Goal: Use online tool/utility: Utilize a website feature to perform a specific function

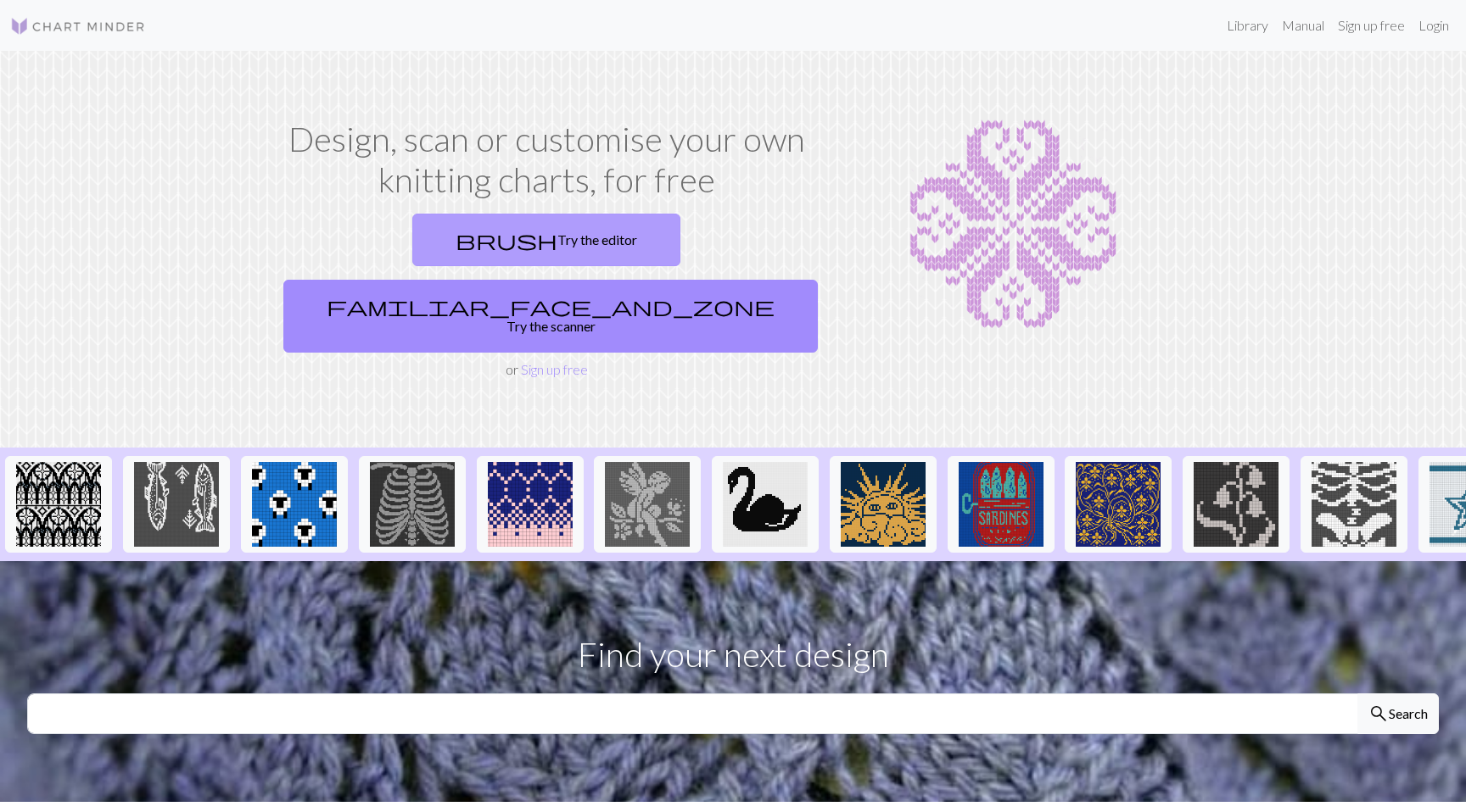
click at [455, 245] on link "brush Try the editor" at bounding box center [547, 240] width 268 height 53
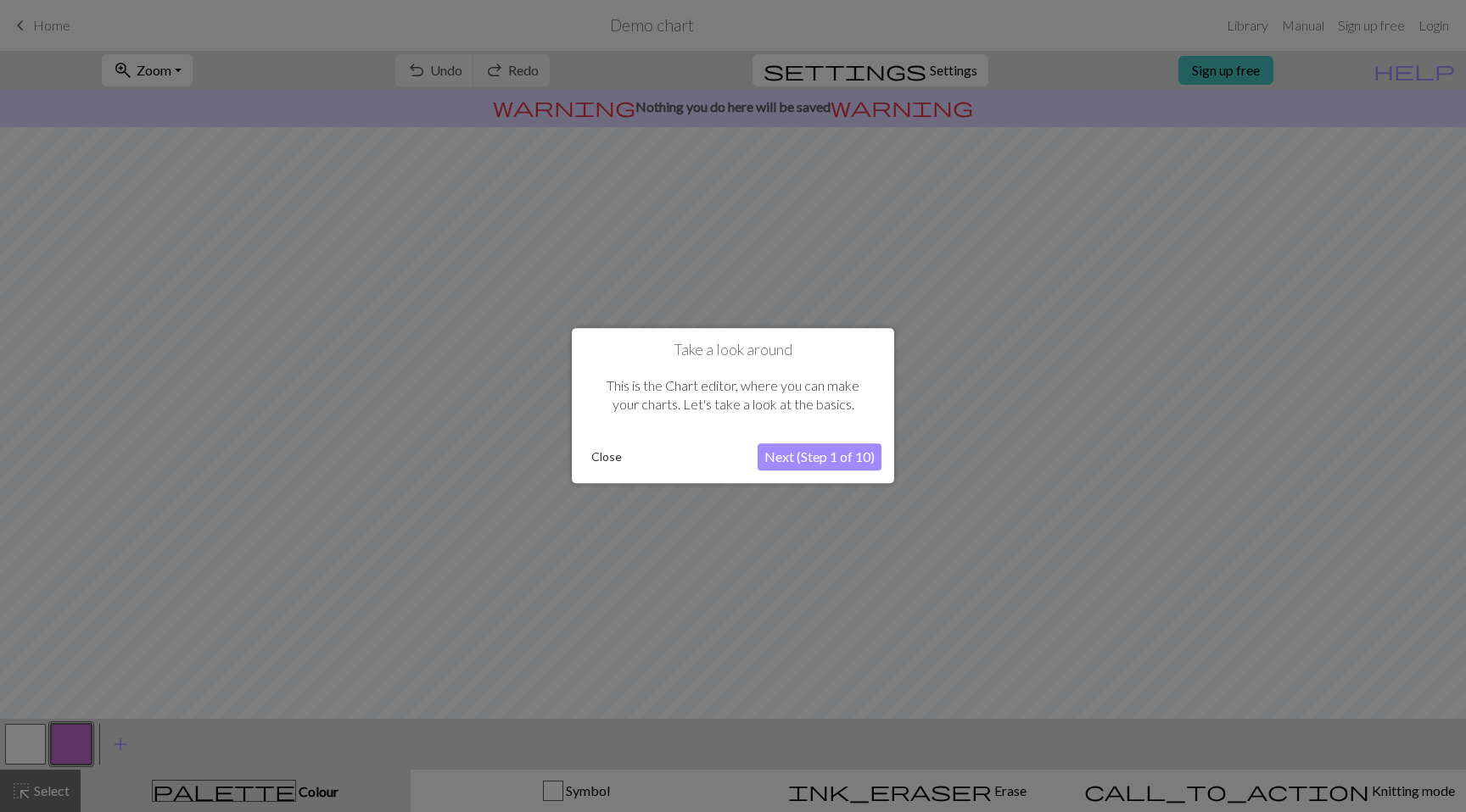
click at [813, 461] on button "Next (Step 1 of 10)" at bounding box center [820, 457] width 124 height 27
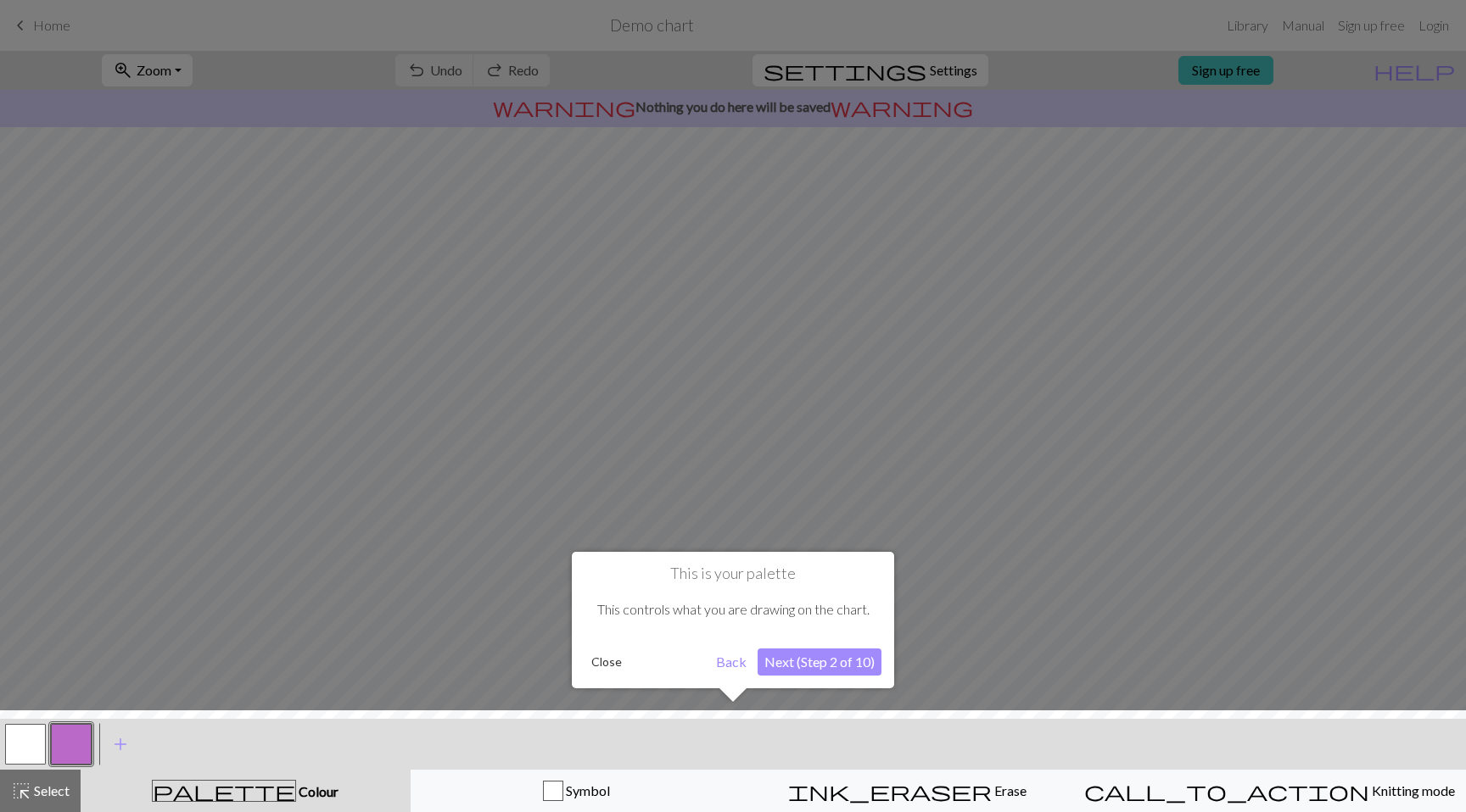
click at [777, 663] on button "Next (Step 2 of 10)" at bounding box center [820, 662] width 124 height 27
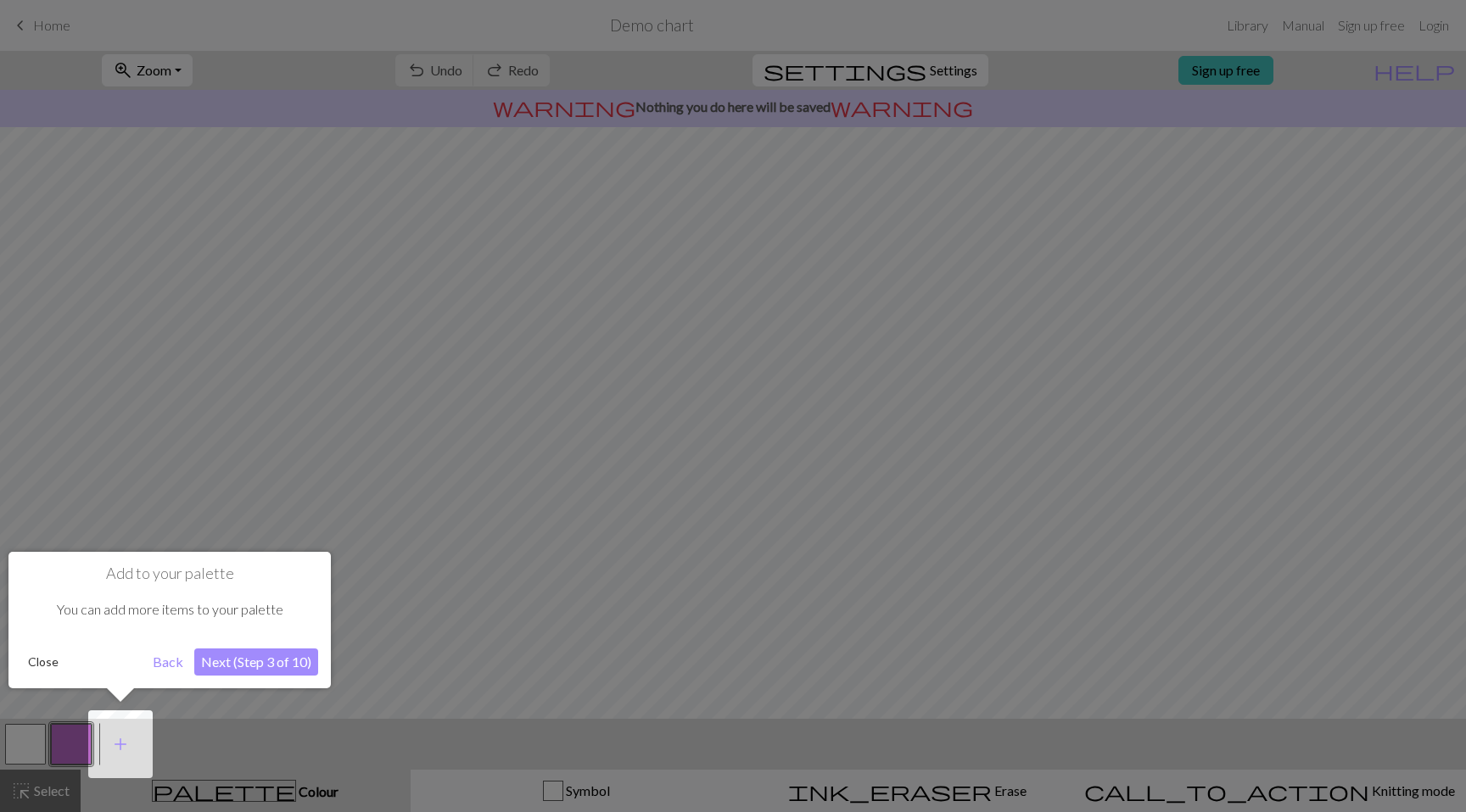
click at [291, 674] on button "Next (Step 3 of 10)" at bounding box center [256, 662] width 124 height 27
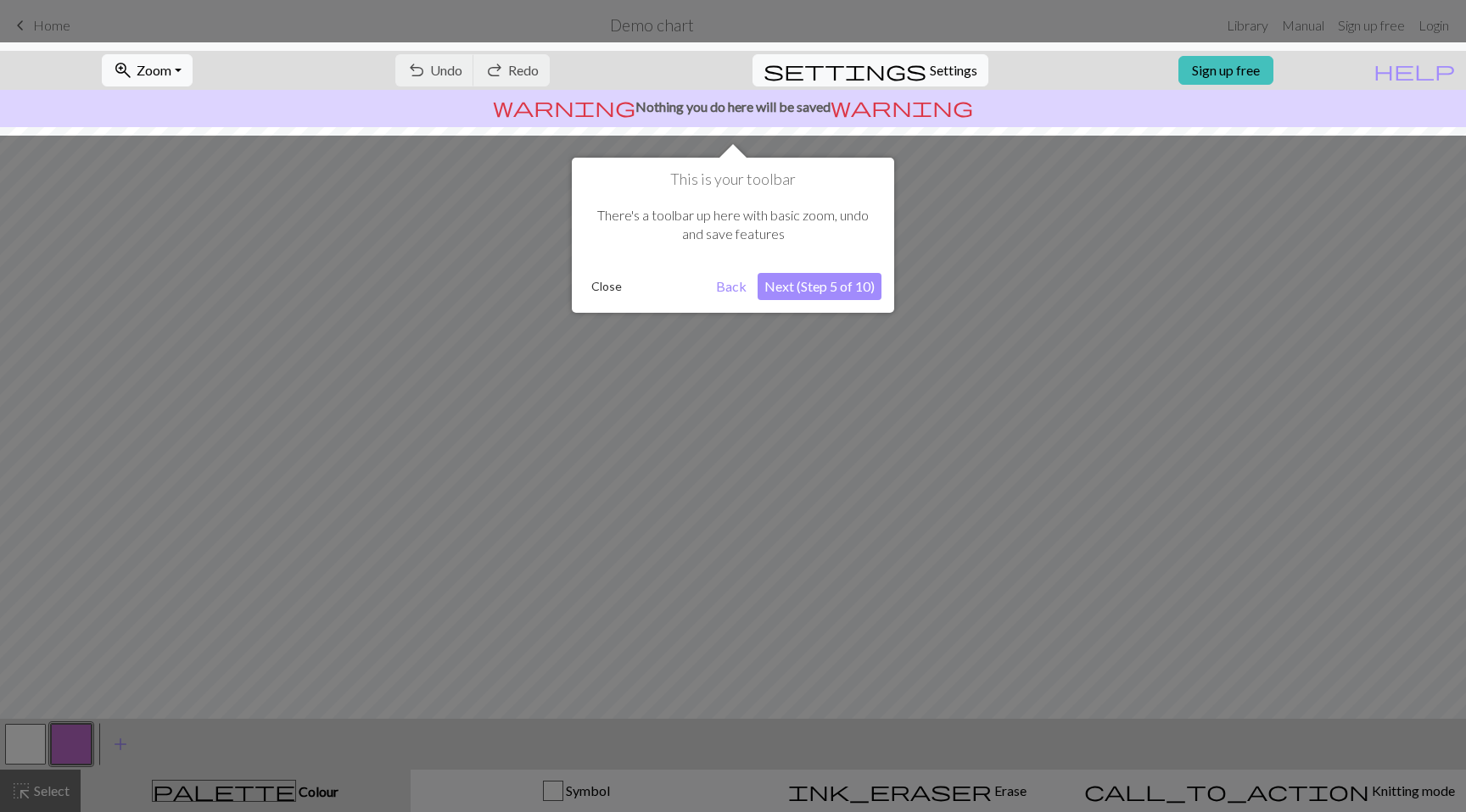
click at [838, 289] on button "Next (Step 5 of 10)" at bounding box center [820, 286] width 124 height 27
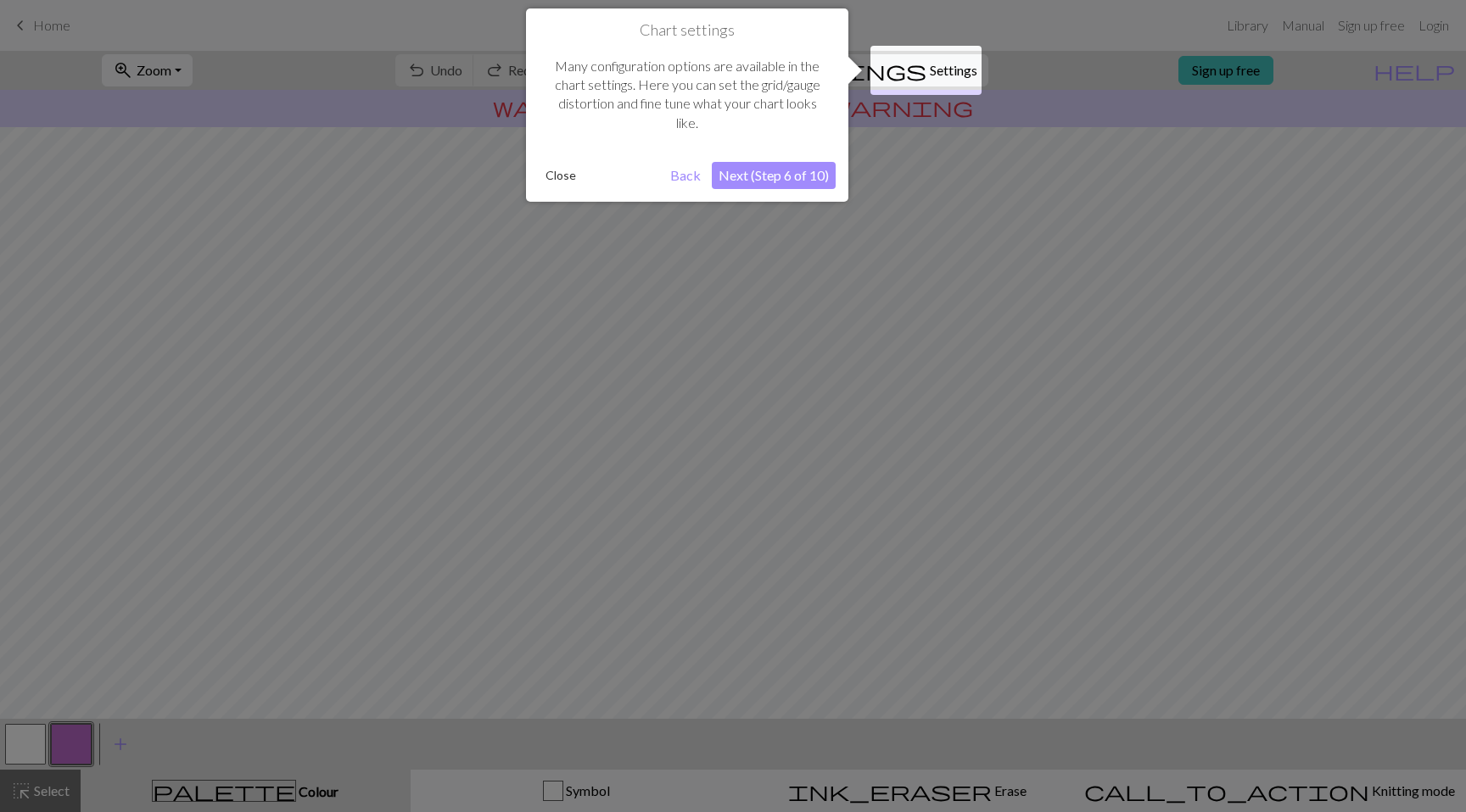
click at [799, 183] on button "Next (Step 6 of 10)" at bounding box center [774, 175] width 124 height 27
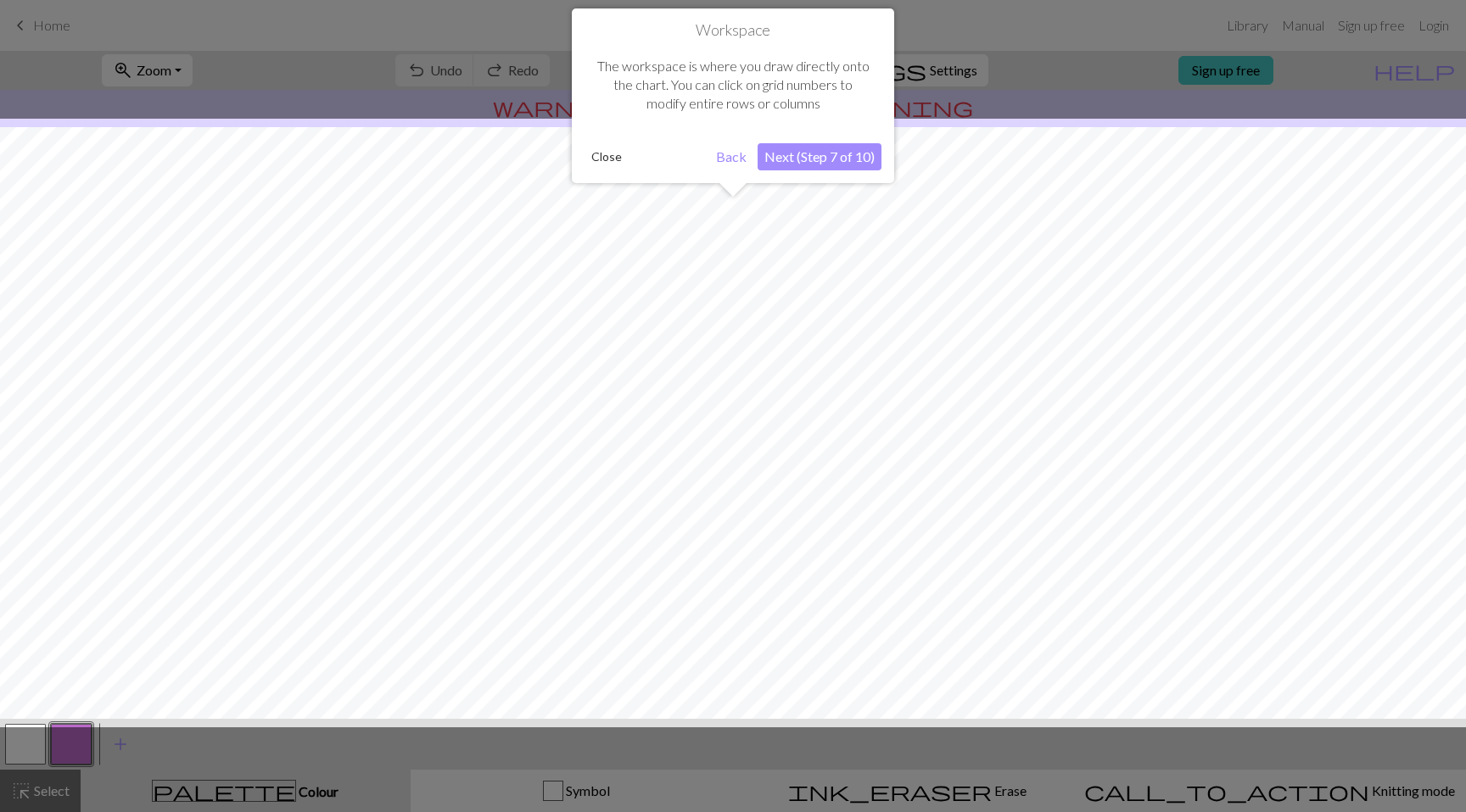
scroll to position [27, 0]
click at [808, 165] on button "Next (Step 7 of 10)" at bounding box center [820, 156] width 124 height 27
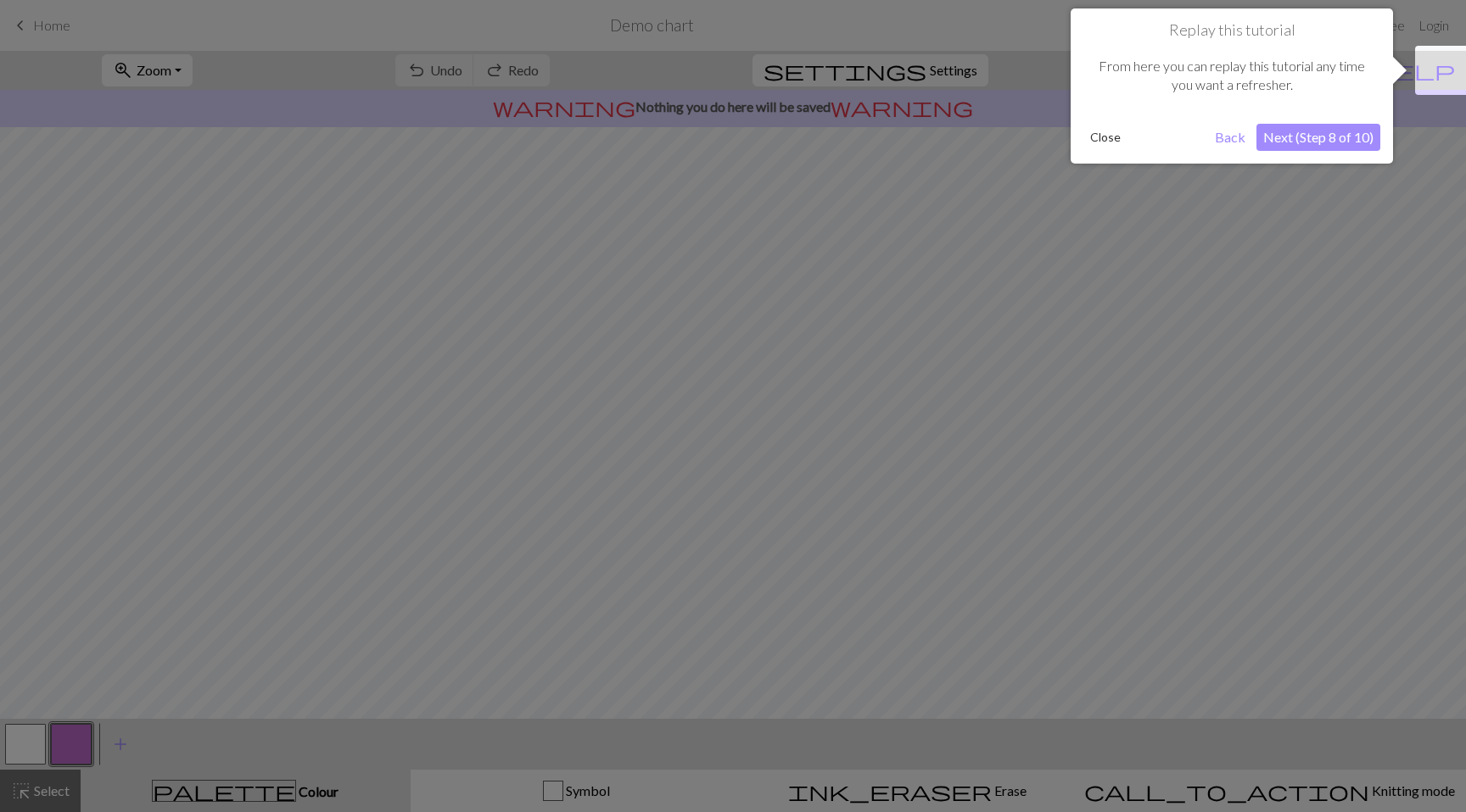
click at [1289, 142] on button "Next (Step 8 of 10)" at bounding box center [1318, 137] width 124 height 27
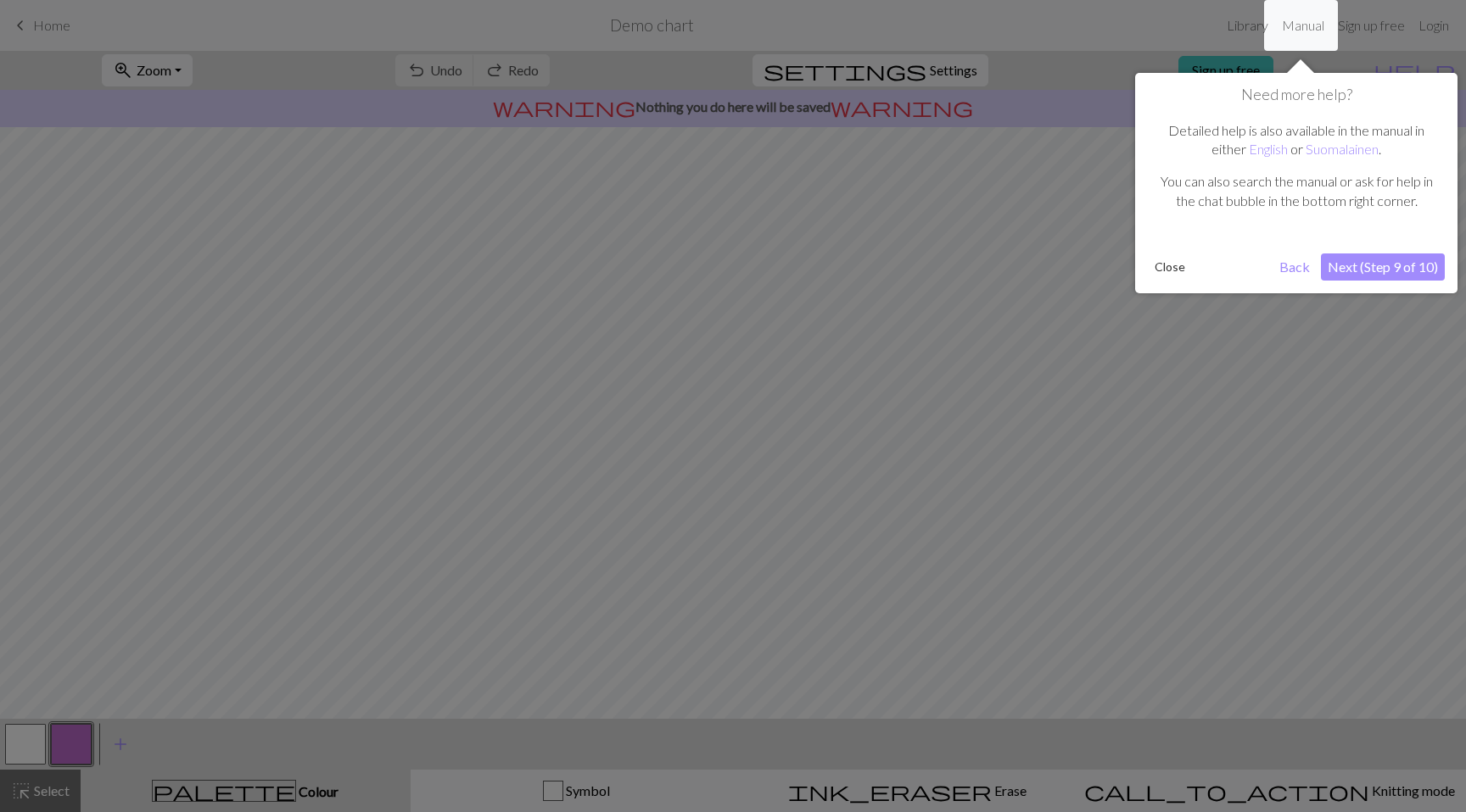
click at [1333, 263] on button "Next (Step 9 of 10)" at bounding box center [1383, 267] width 124 height 27
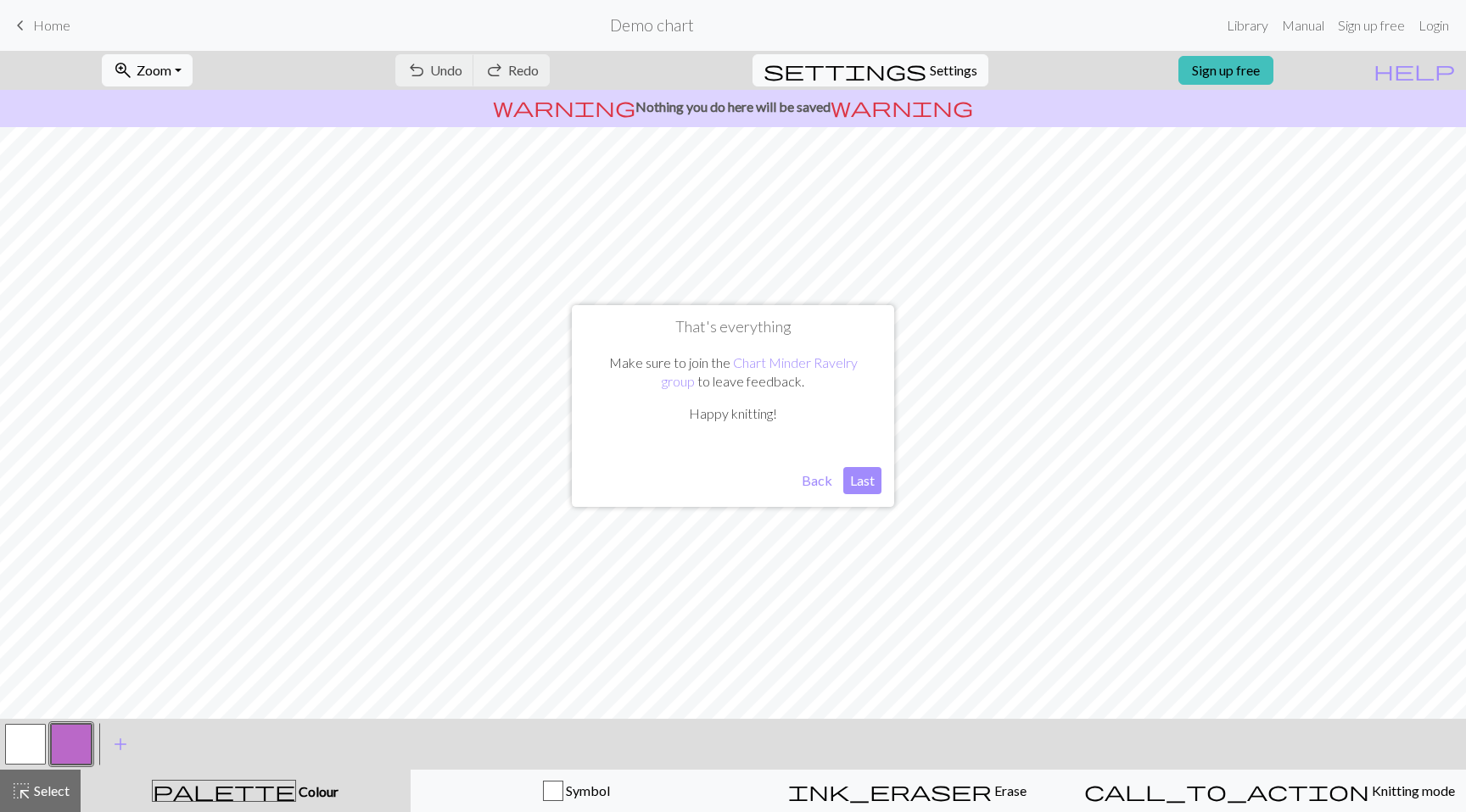
click at [863, 473] on button "Last" at bounding box center [861, 480] width 38 height 27
click at [948, 83] on button "settings Settings" at bounding box center [870, 70] width 235 height 32
select select "aran"
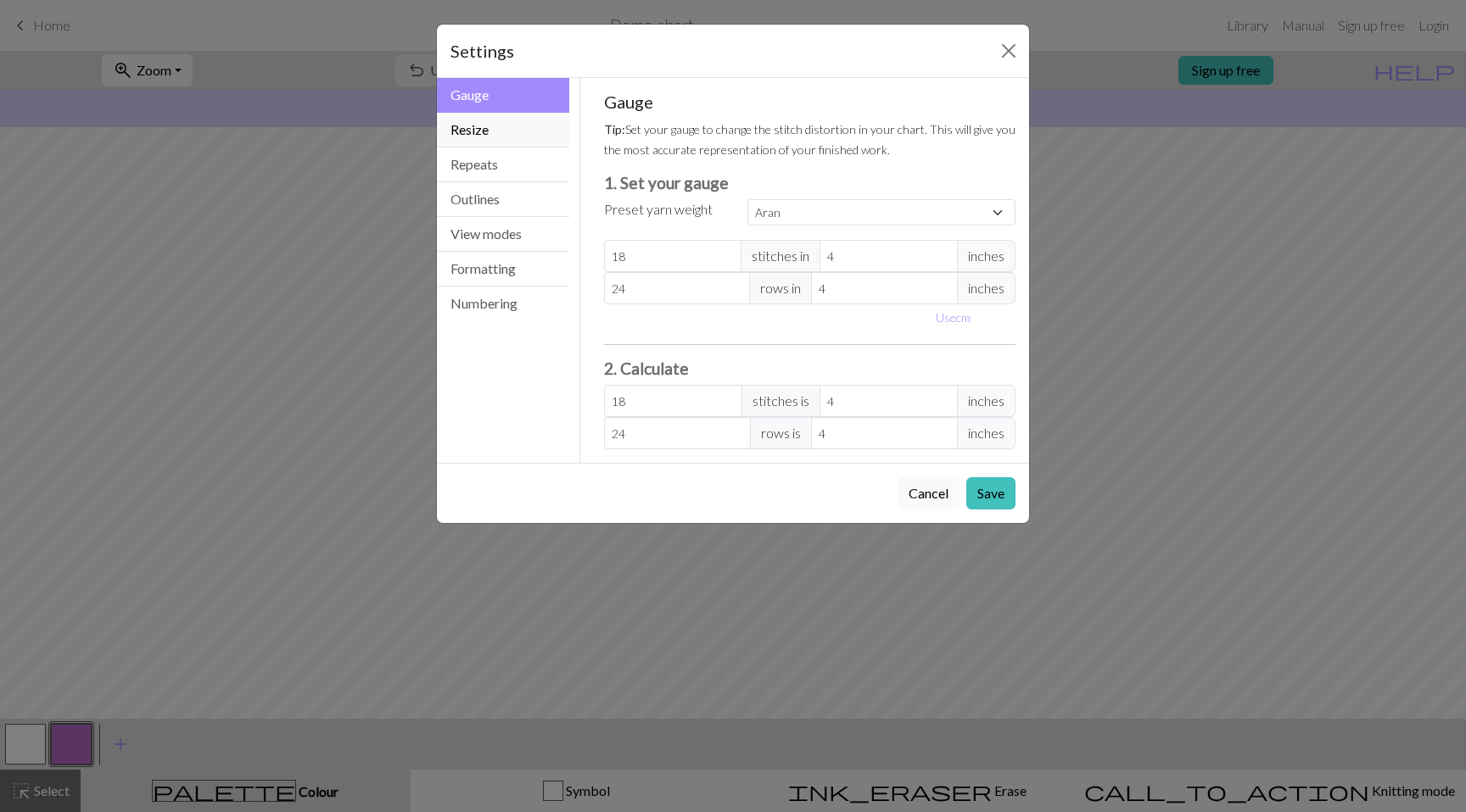
click at [535, 130] on button "Resize" at bounding box center [502, 130] width 132 height 35
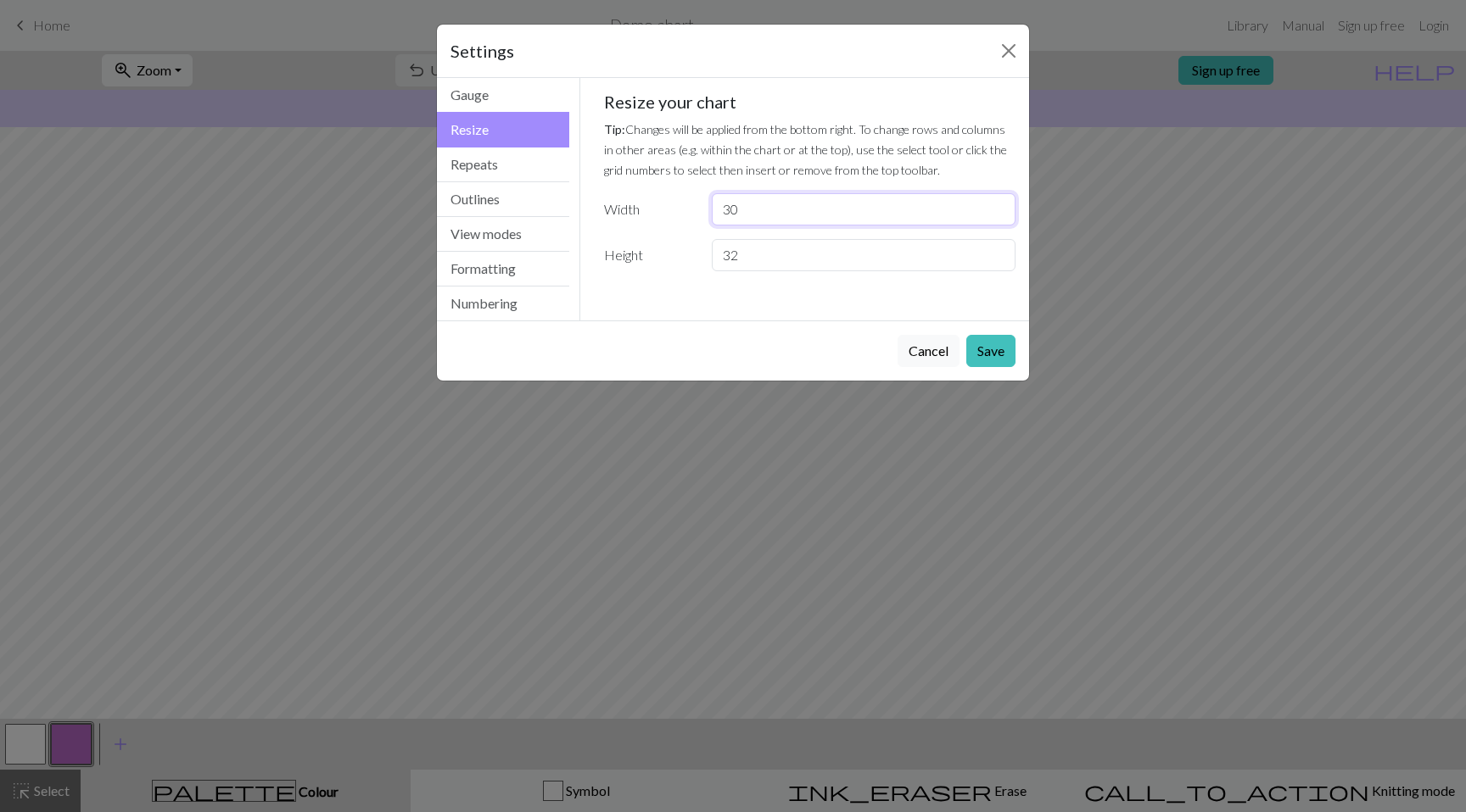
drag, startPoint x: 762, startPoint y: 211, endPoint x: 671, endPoint y: 211, distance: 91.0
click at [671, 211] on div "Width 30" at bounding box center [810, 209] width 433 height 32
type input "60"
type input "40"
click at [545, 173] on button "Repeats" at bounding box center [502, 165] width 132 height 35
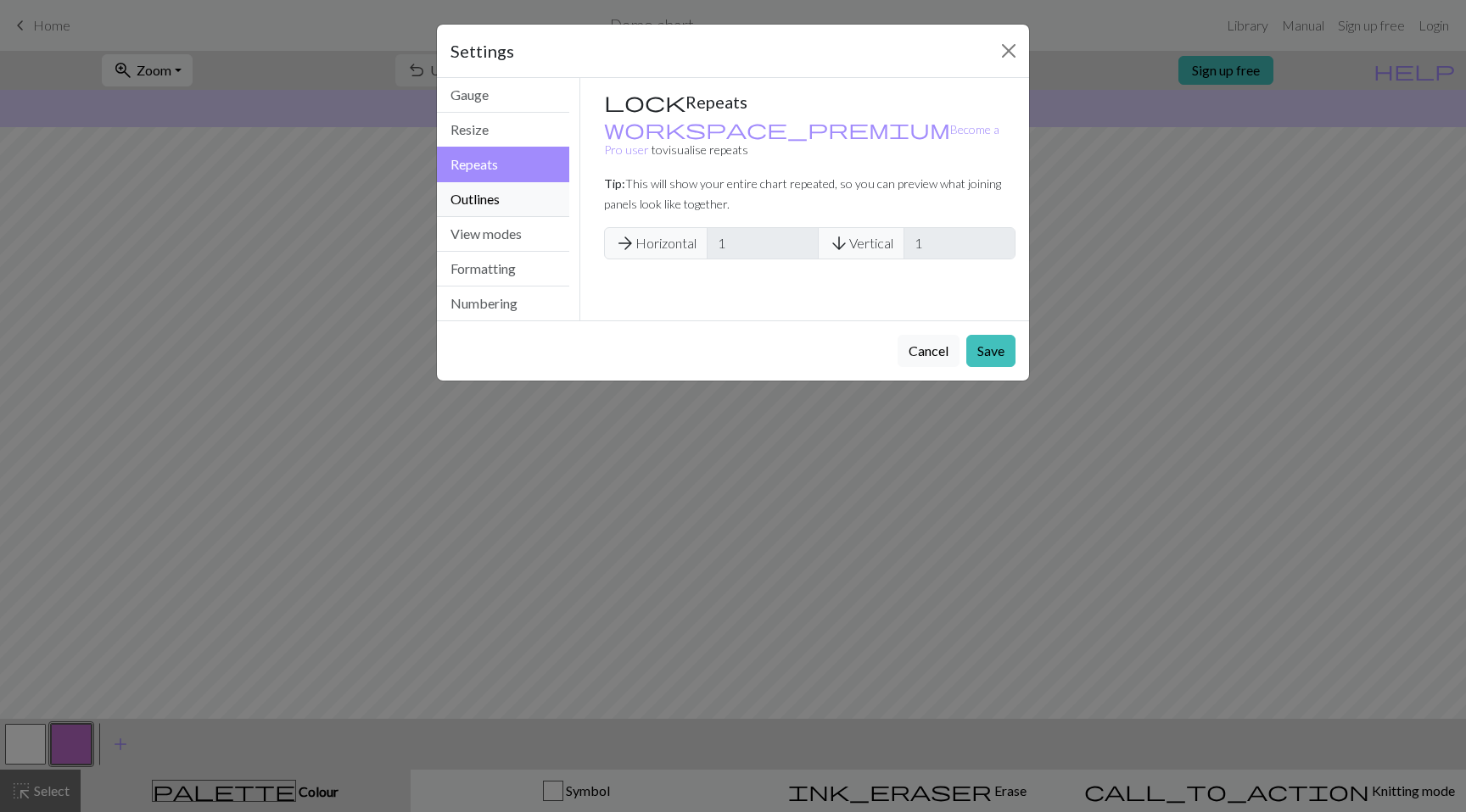
click at [524, 194] on button "Outlines" at bounding box center [502, 200] width 132 height 35
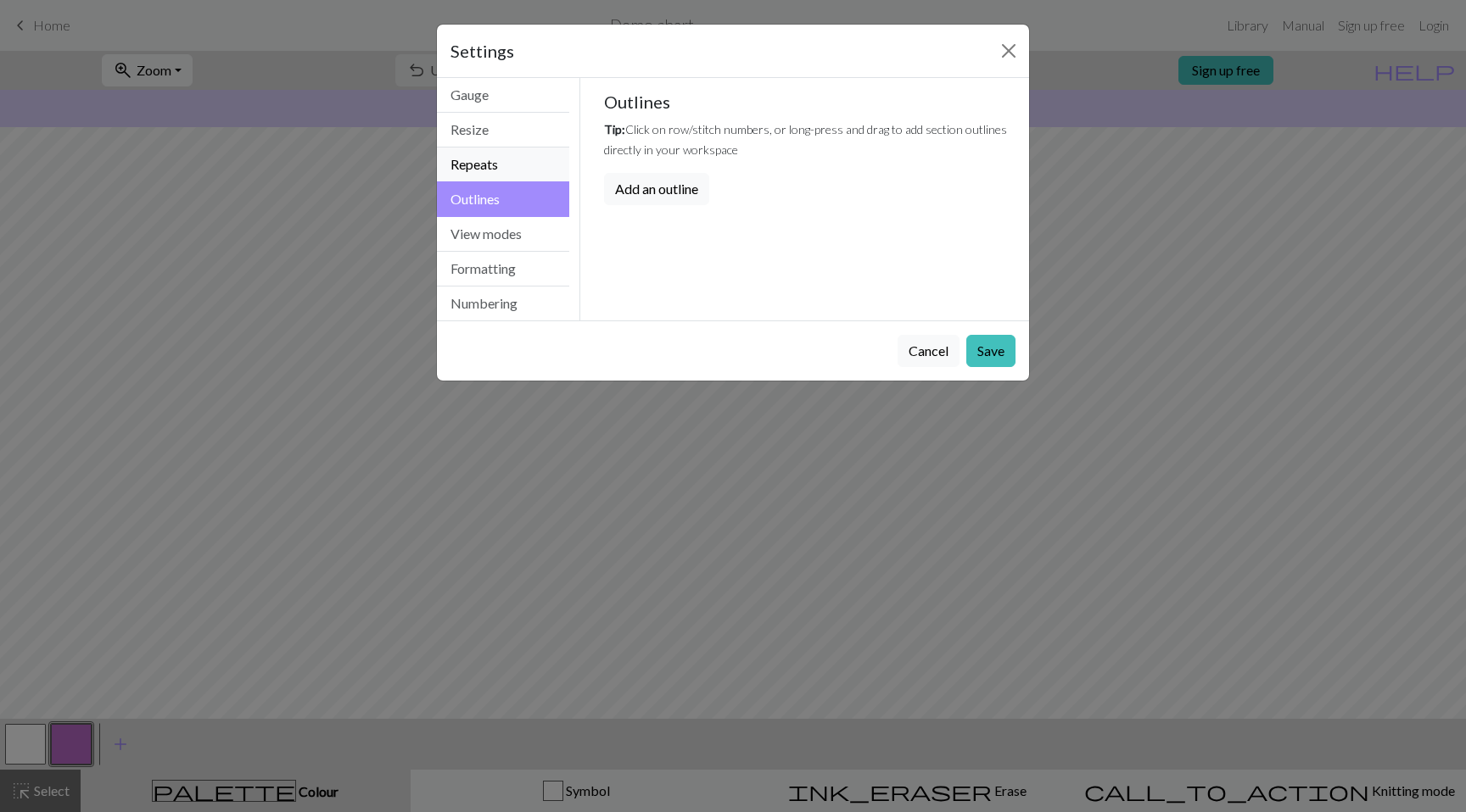
click at [525, 168] on button "Repeats" at bounding box center [502, 165] width 132 height 35
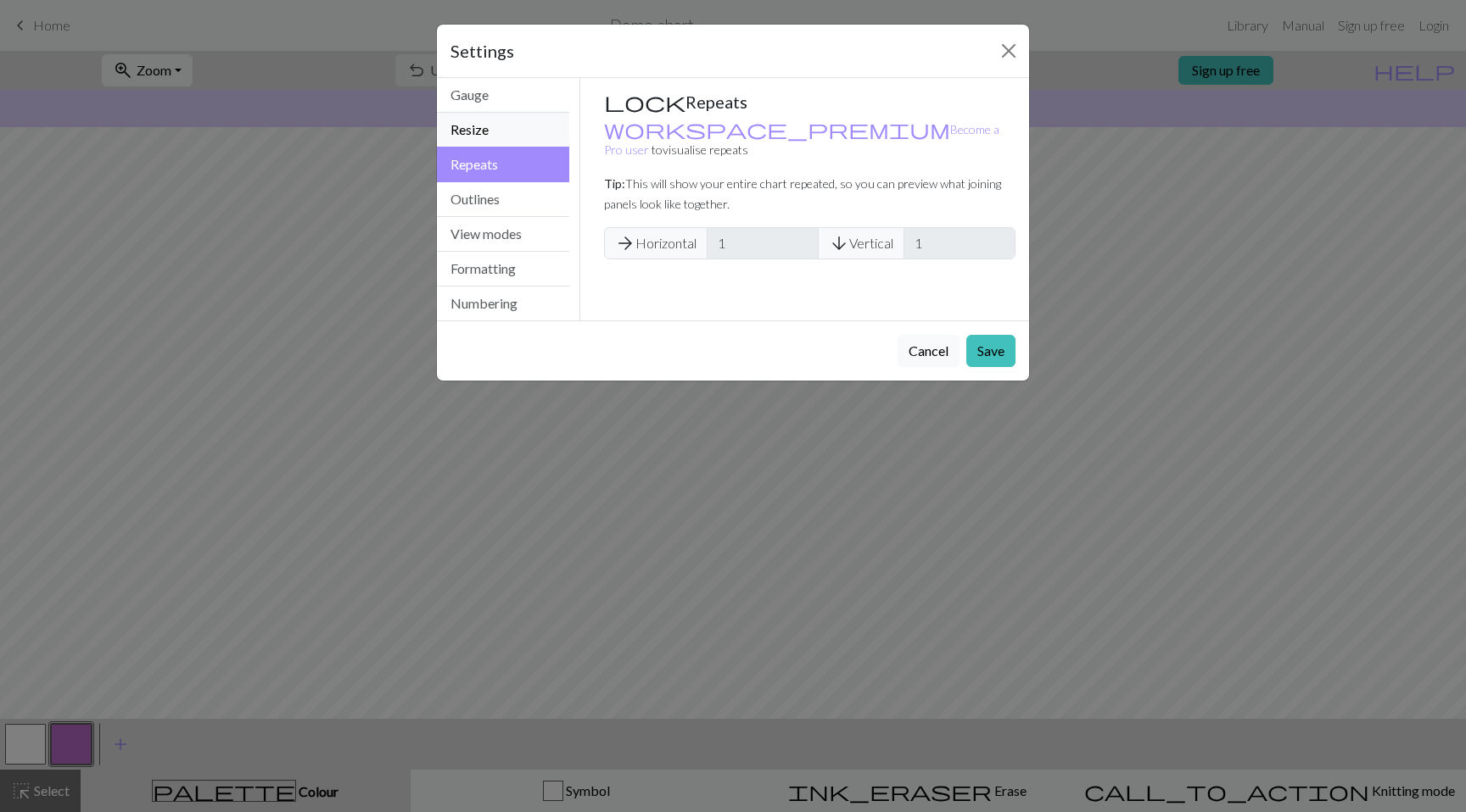
click at [527, 137] on button "Resize" at bounding box center [502, 130] width 132 height 35
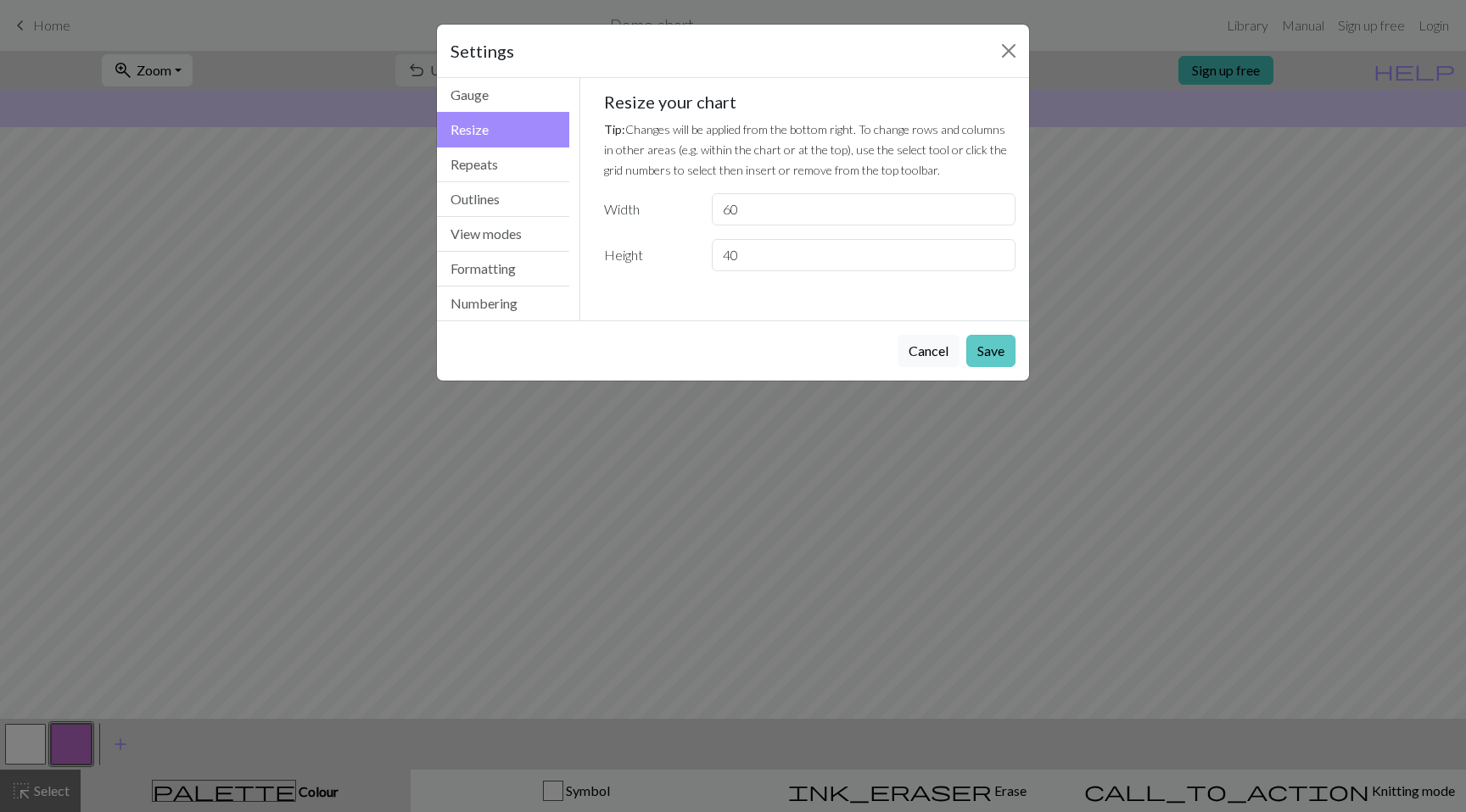
click at [994, 352] on button "Save" at bounding box center [991, 351] width 49 height 32
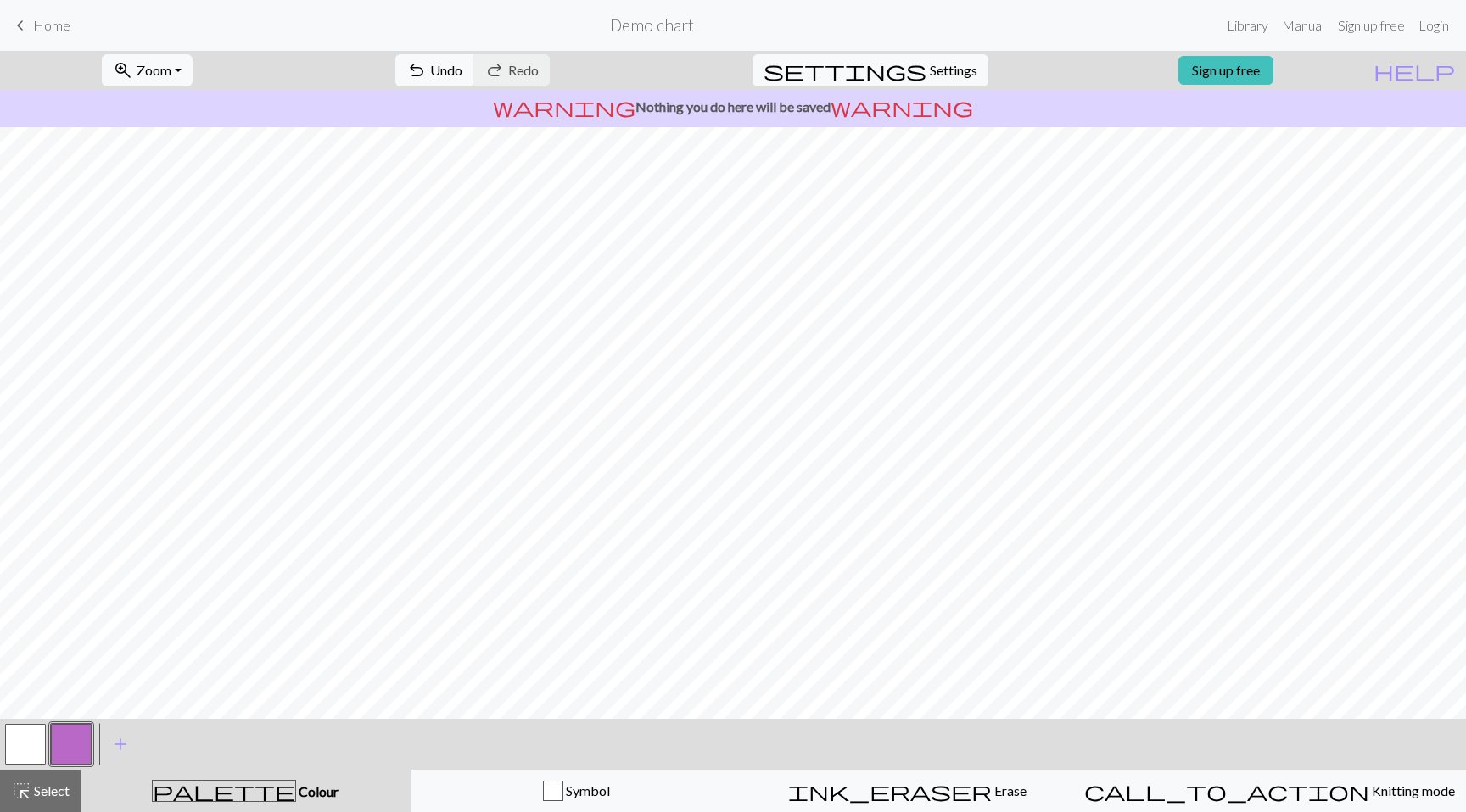
scroll to position [0, 0]
click at [991, 794] on span "Erase" at bounding box center [1009, 790] width 35 height 16
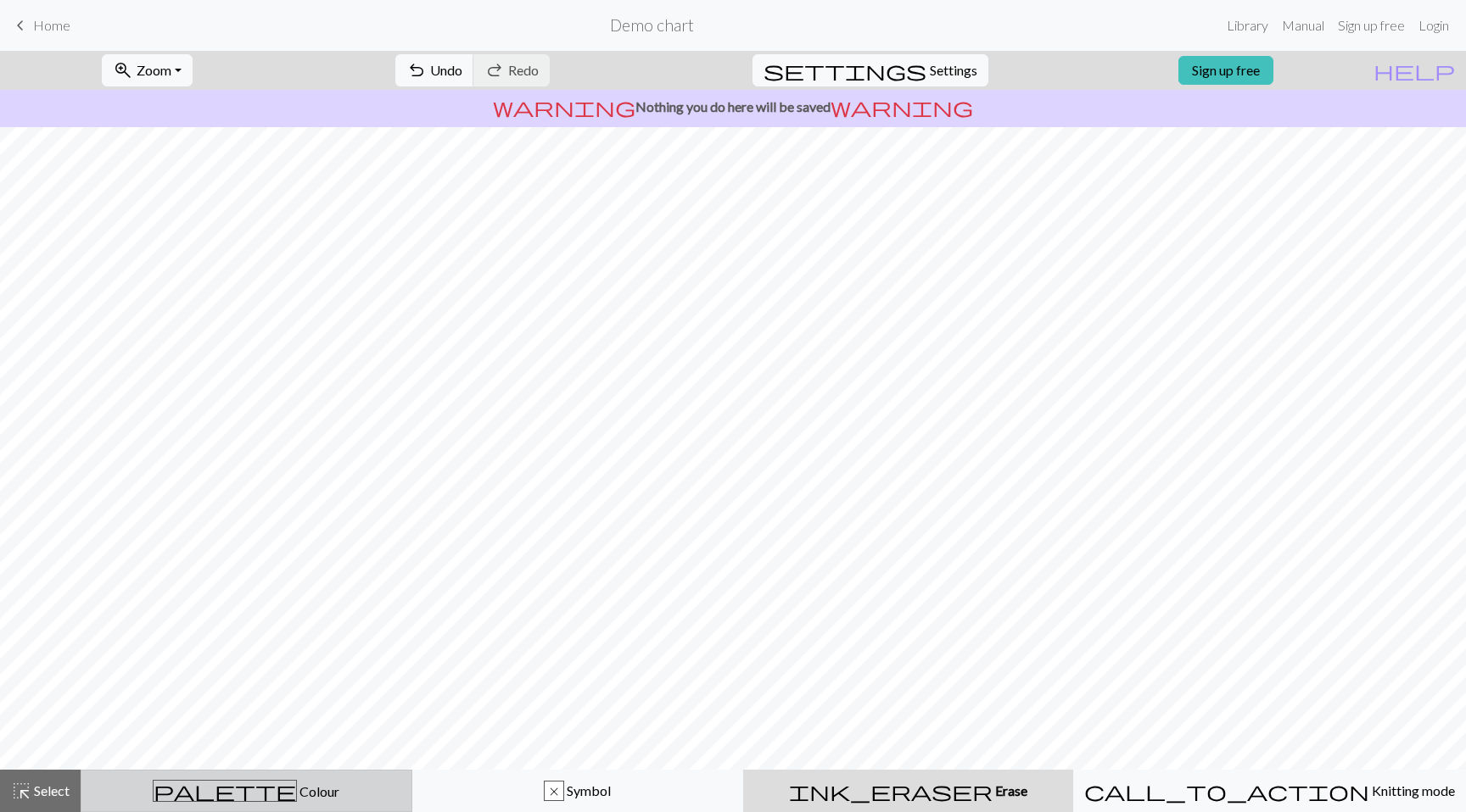
click at [304, 783] on div "palette Colour Colour" at bounding box center [246, 791] width 309 height 22
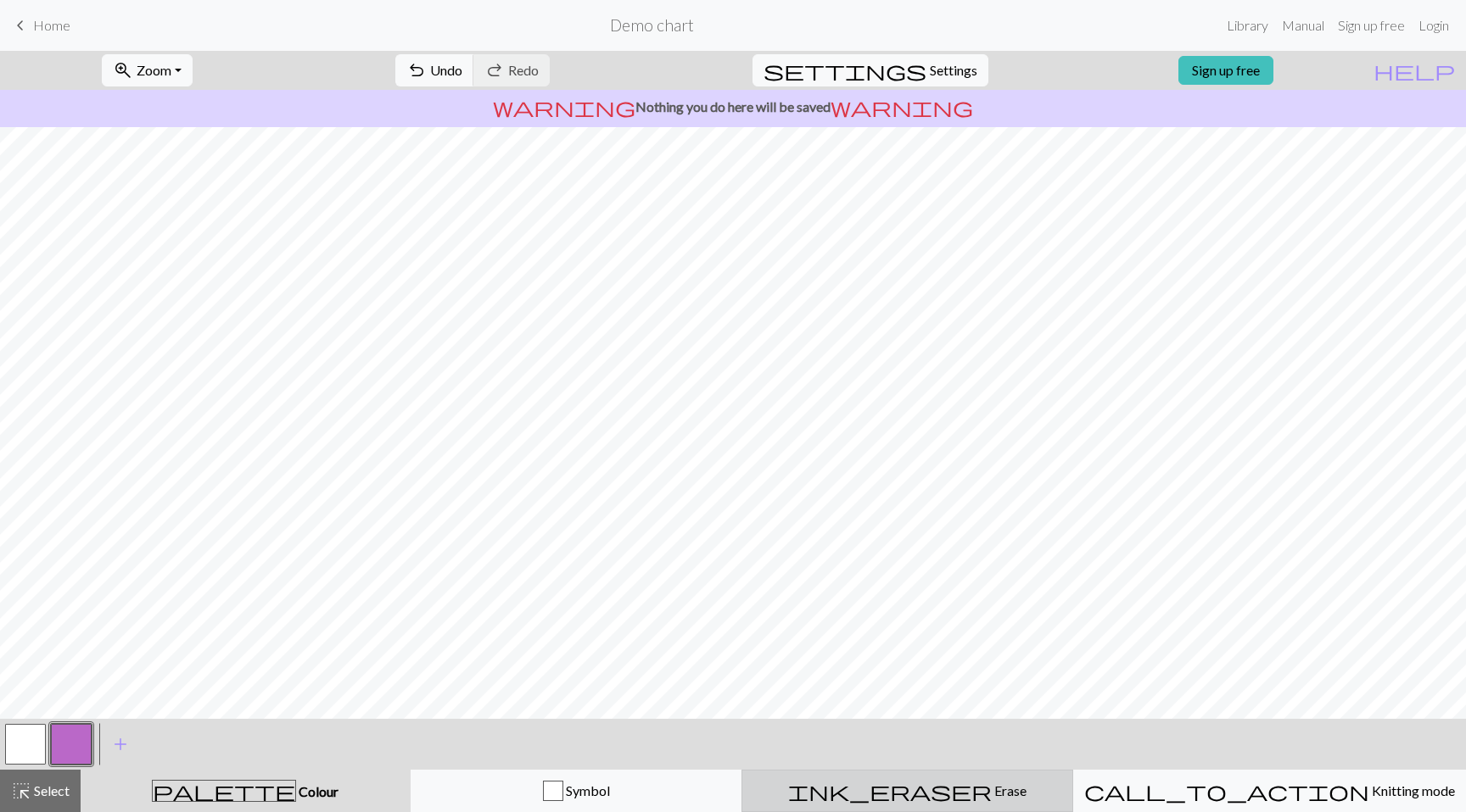
click at [898, 789] on div "ink_eraser Erase Erase" at bounding box center [907, 791] width 309 height 20
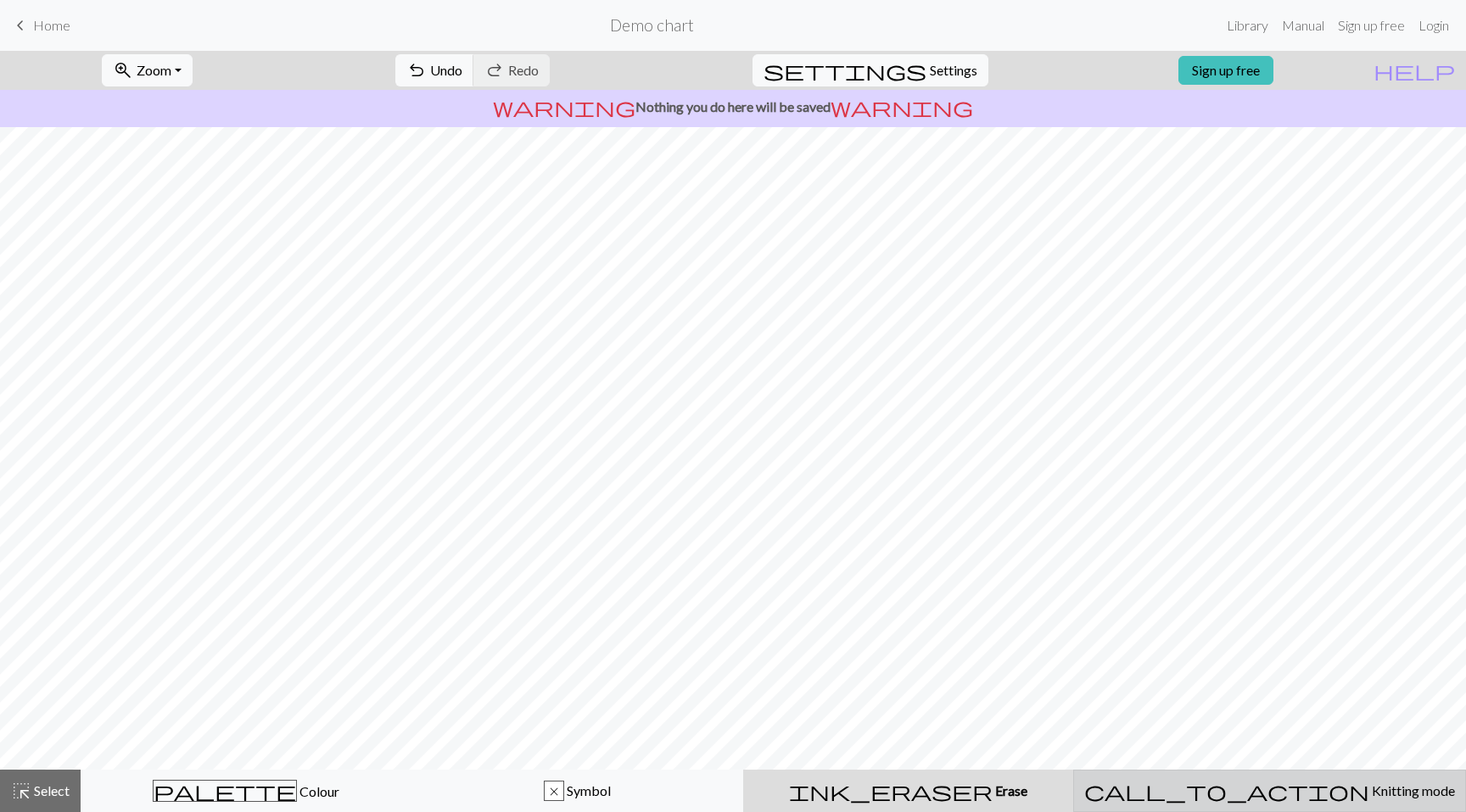
click at [1227, 791] on div "call_to_action Knitting mode Knitting mode" at bounding box center [1269, 791] width 371 height 20
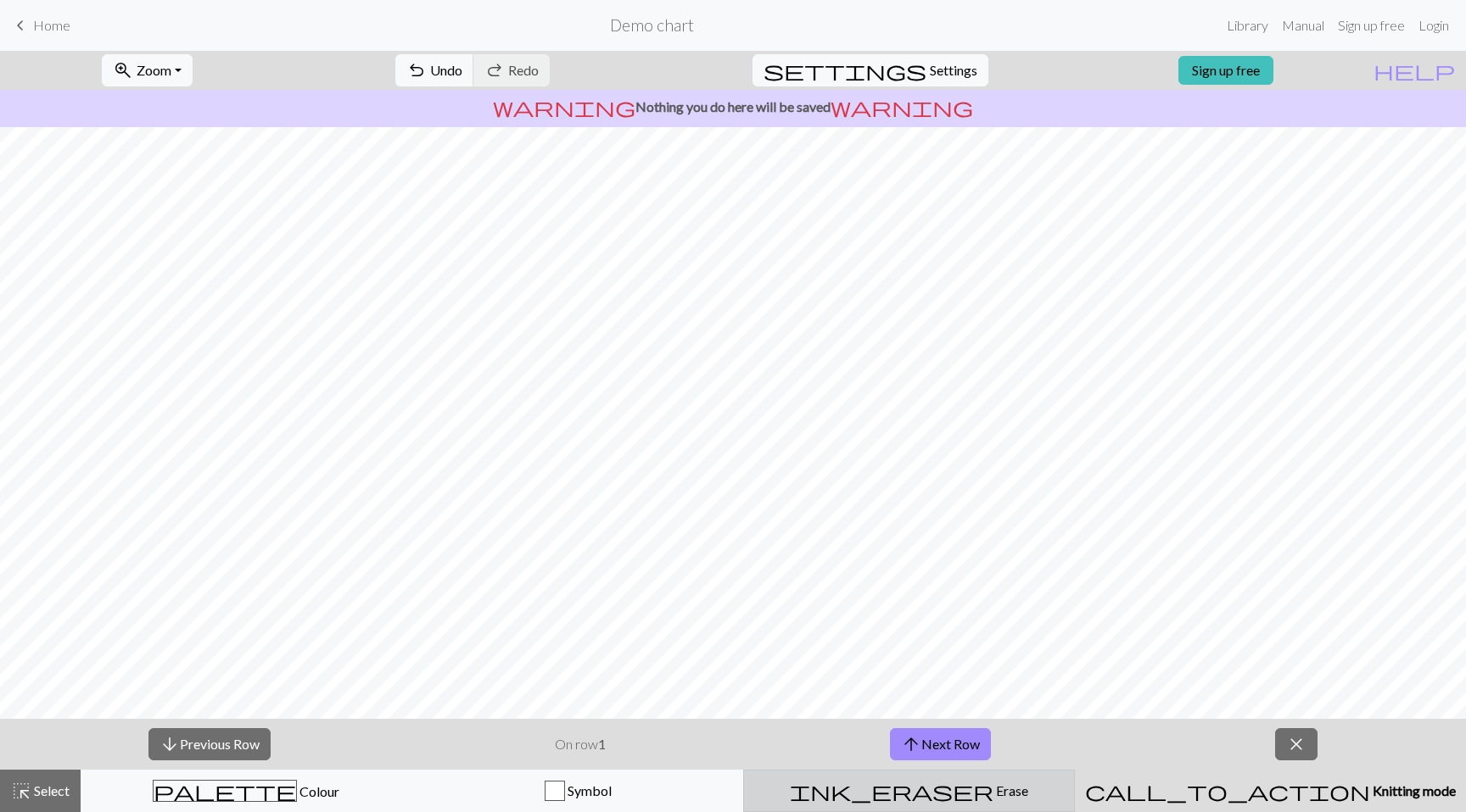
click at [1017, 783] on div "ink_eraser Erase Erase" at bounding box center [908, 791] width 309 height 20
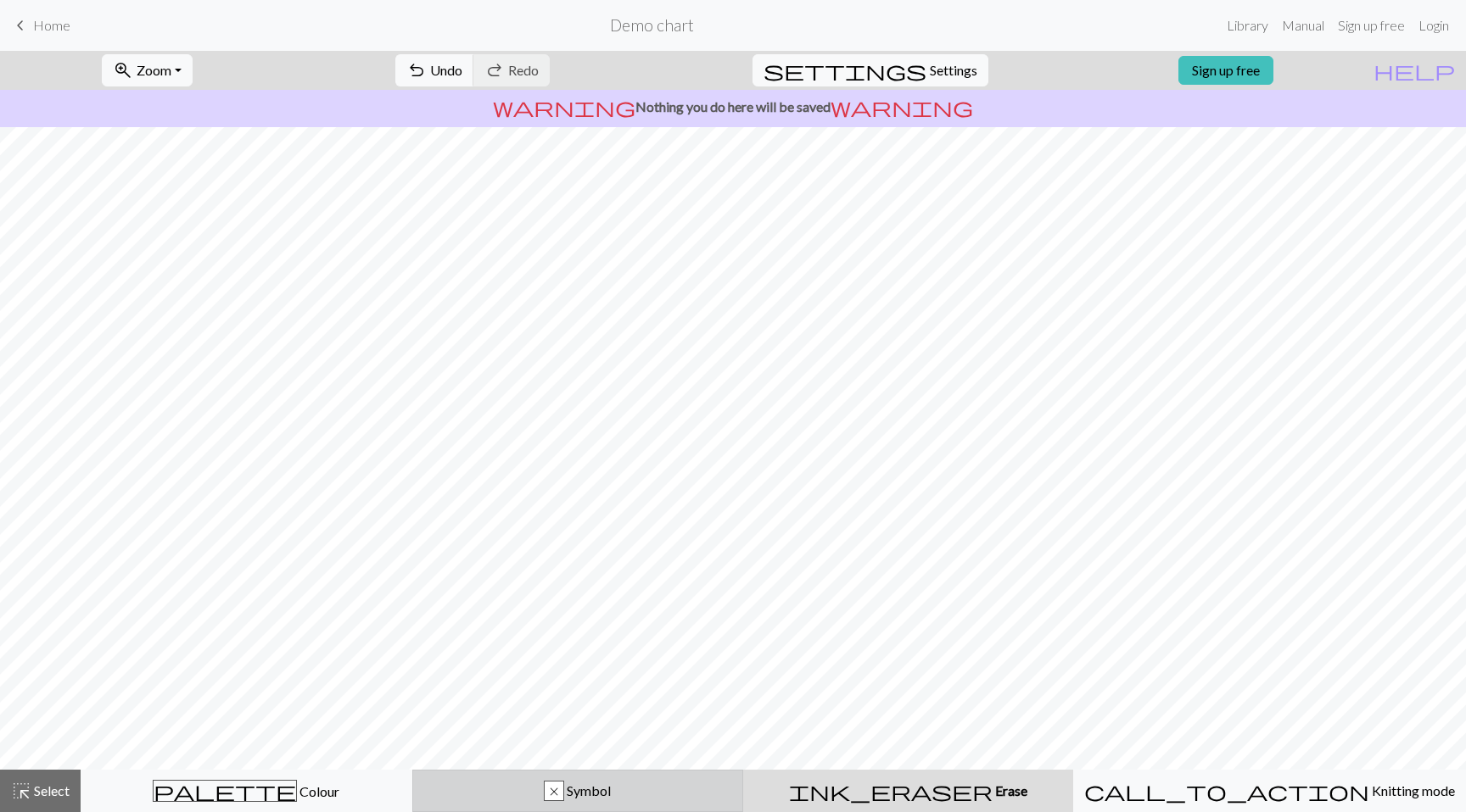
click at [733, 799] on div "x Symbol" at bounding box center [578, 791] width 309 height 20
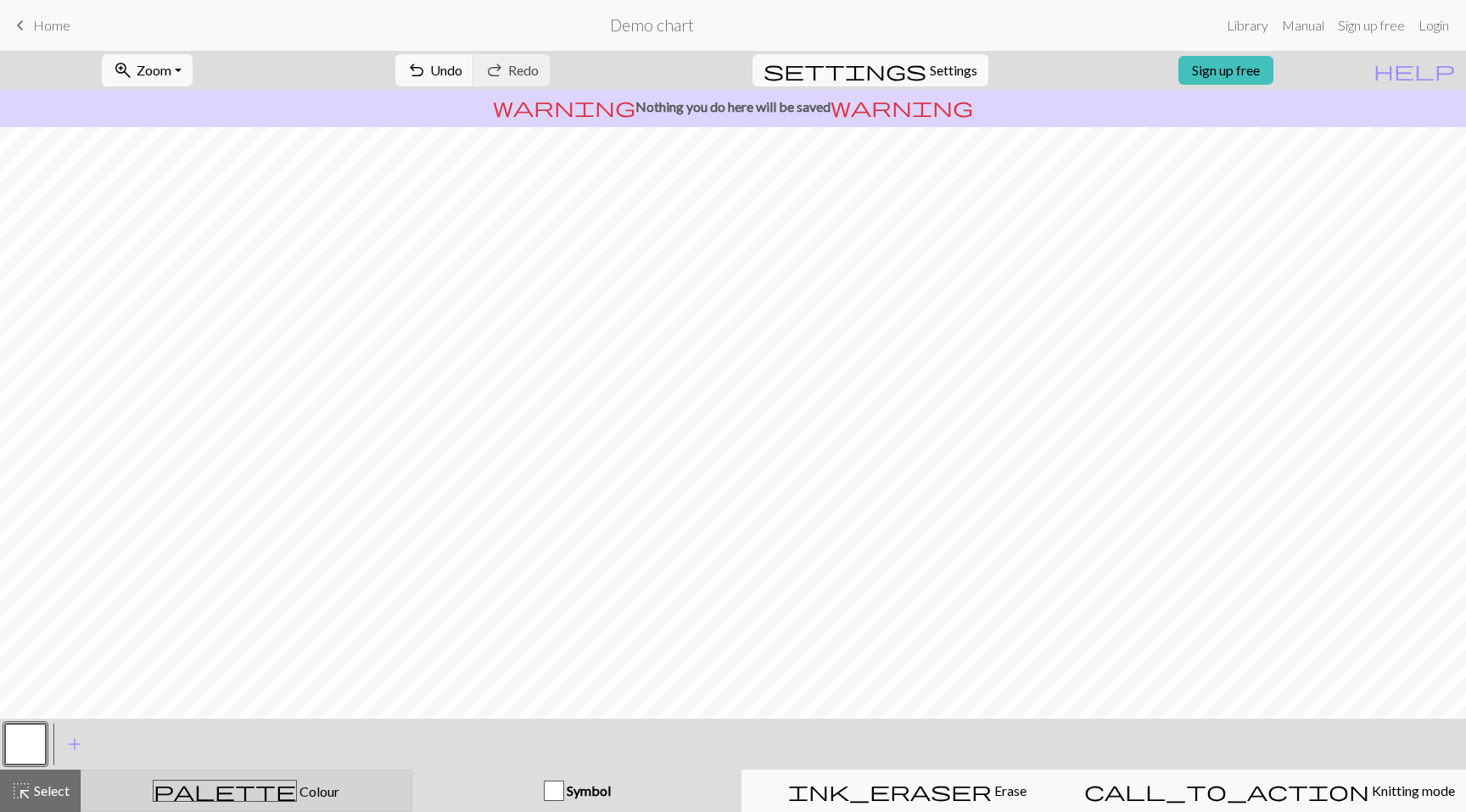
click at [353, 779] on button "palette Colour Colour" at bounding box center [246, 791] width 331 height 42
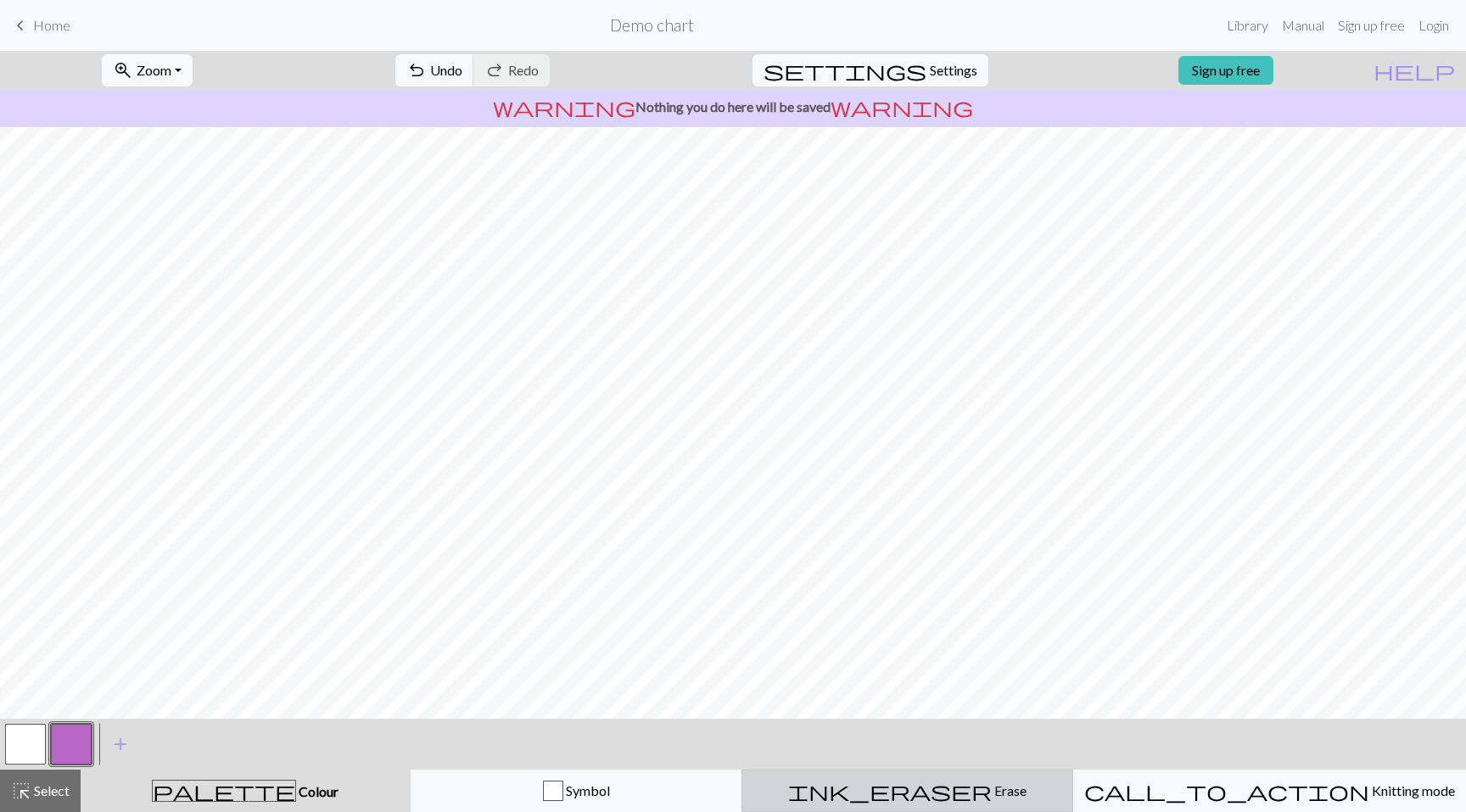
click at [883, 787] on div "ink_eraser Erase Erase" at bounding box center [907, 791] width 309 height 20
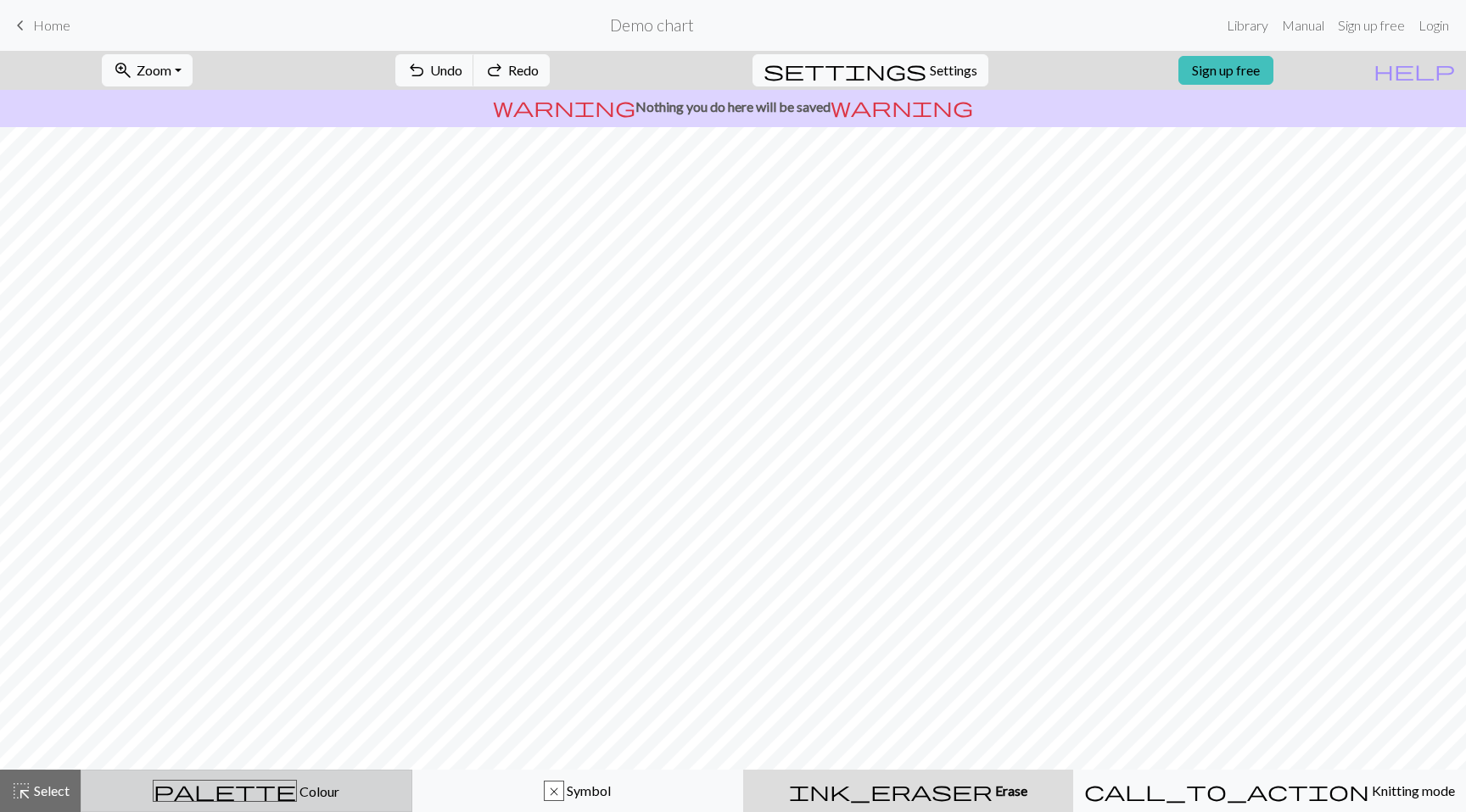
click at [367, 799] on div "palette Colour Colour" at bounding box center [246, 791] width 309 height 22
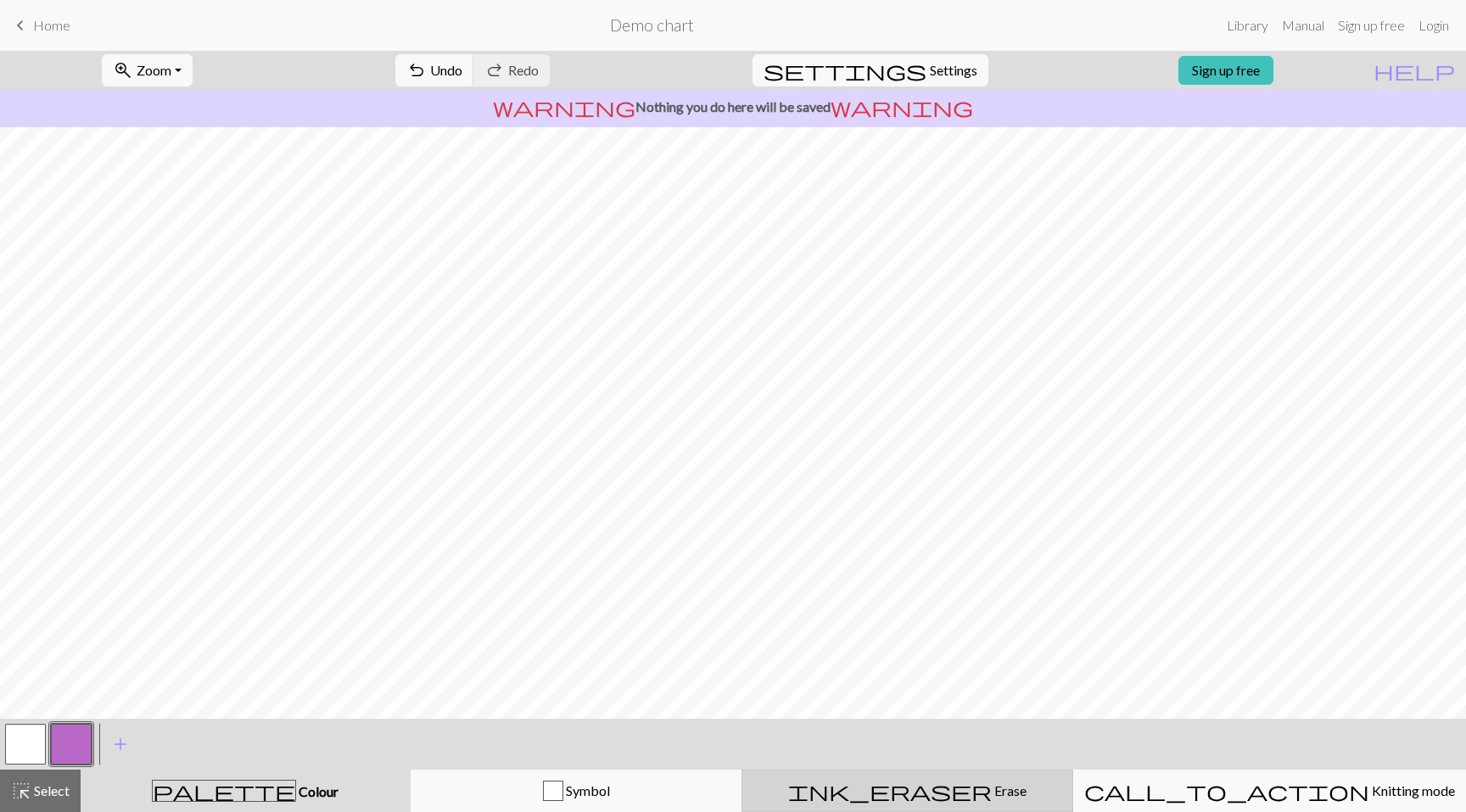
click at [874, 791] on div "ink_eraser Erase Erase" at bounding box center [907, 791] width 309 height 20
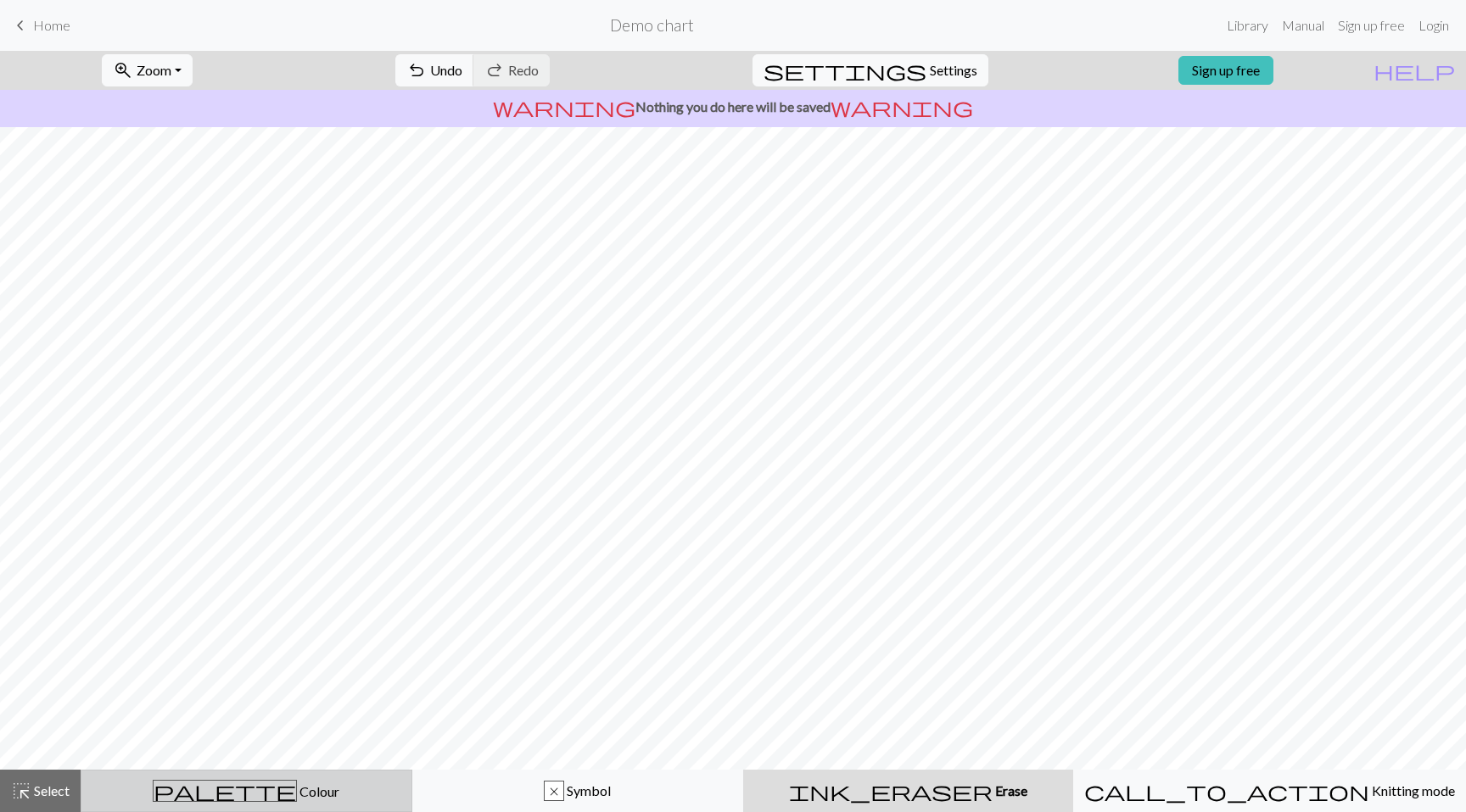
click at [325, 800] on div "palette Colour Colour" at bounding box center [246, 791] width 309 height 22
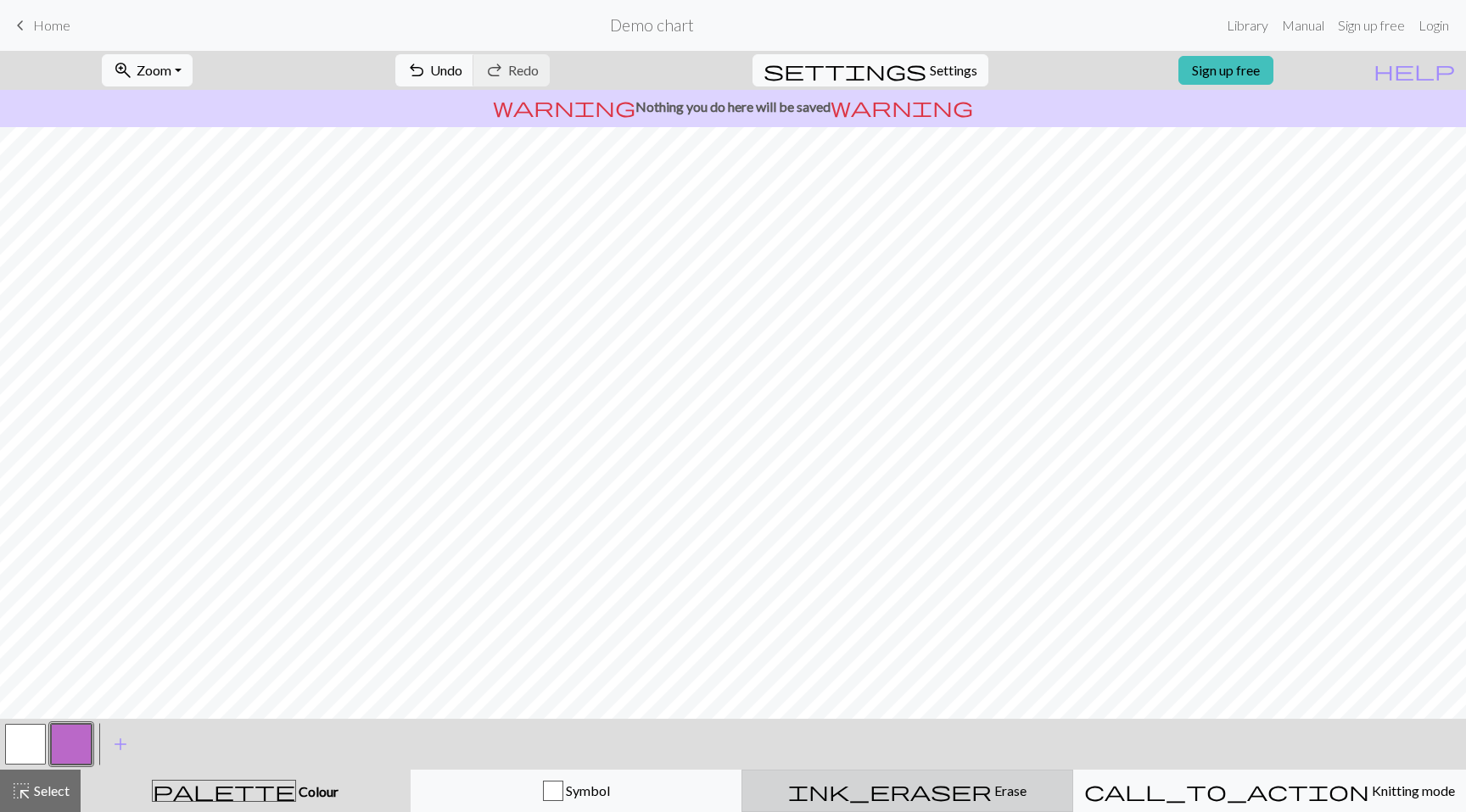
click at [921, 788] on span "ink_eraser" at bounding box center [890, 791] width 204 height 24
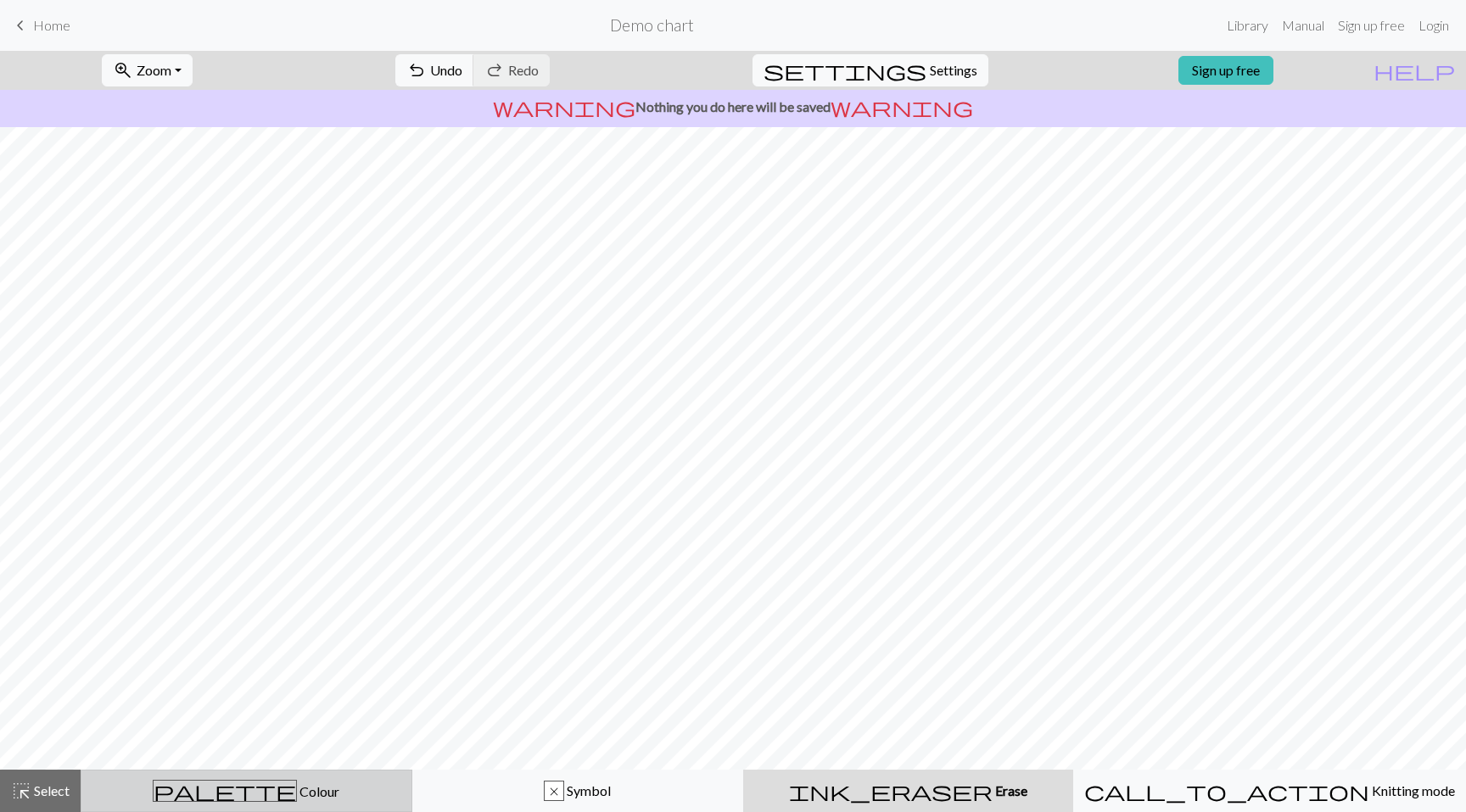
click at [352, 808] on button "palette Colour Colour" at bounding box center [246, 791] width 331 height 42
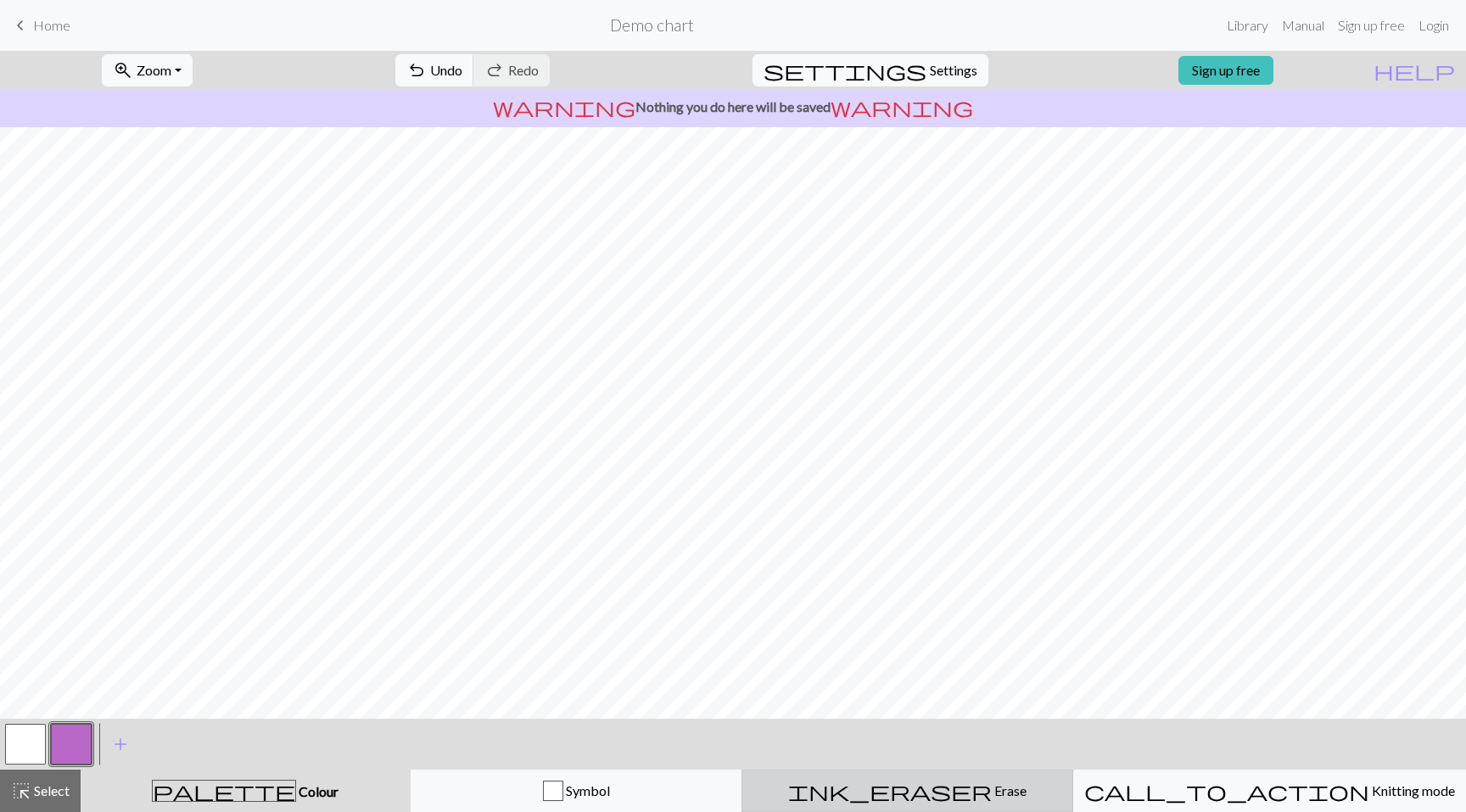
click at [863, 781] on div "ink_eraser Erase Erase" at bounding box center [907, 791] width 309 height 20
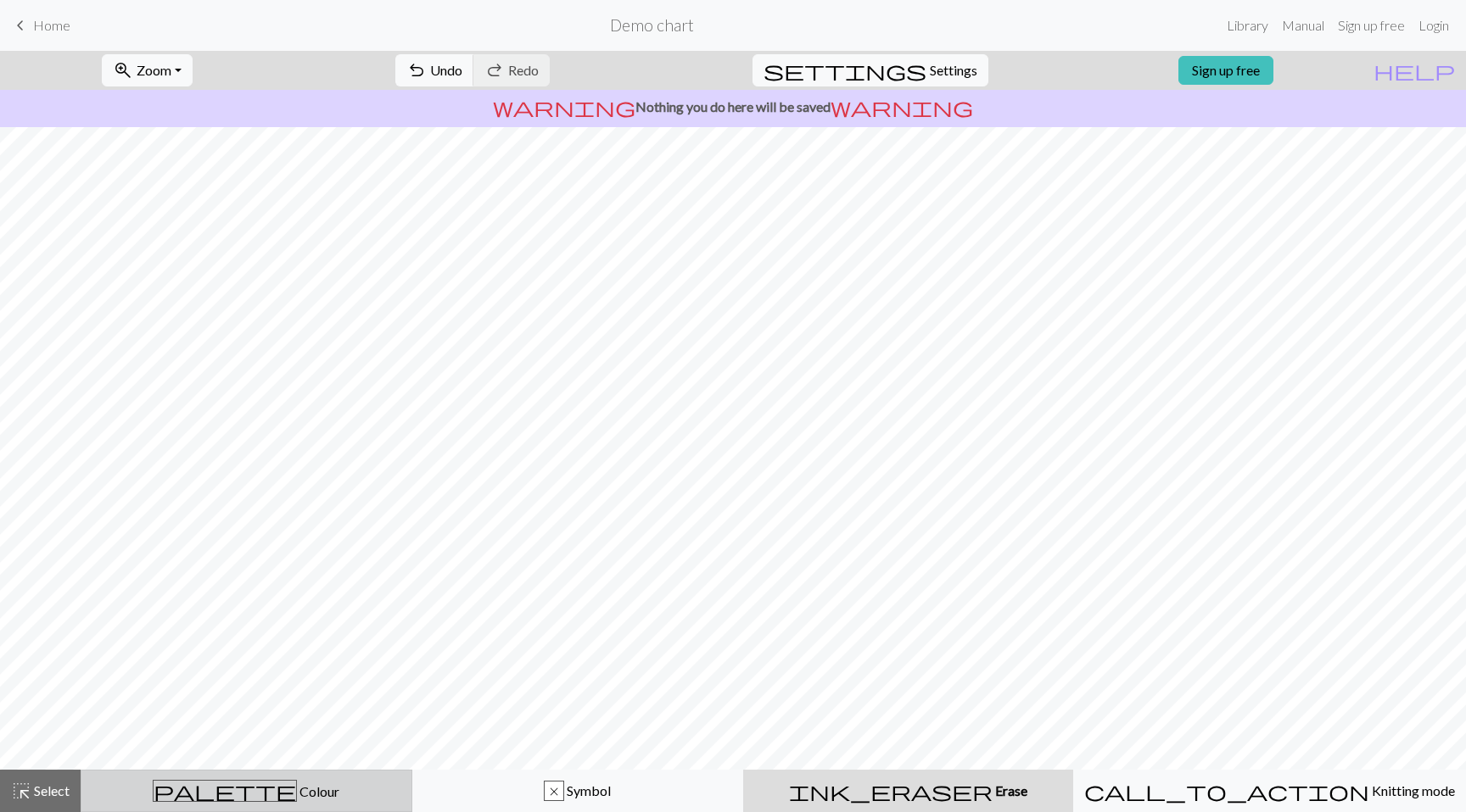
click at [324, 798] on div "palette Colour Colour" at bounding box center [246, 791] width 309 height 22
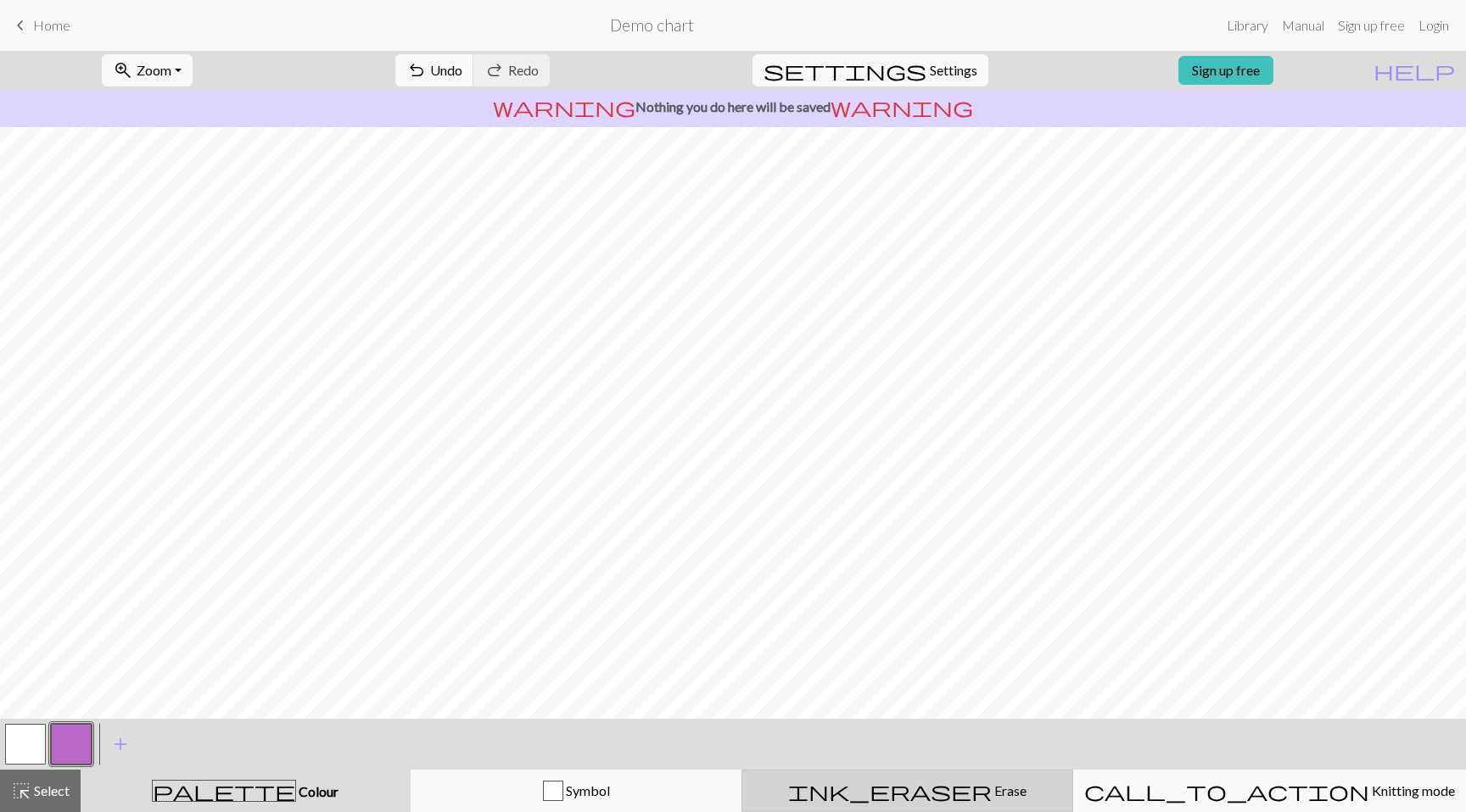
click at [991, 782] on span "Erase" at bounding box center [1009, 790] width 35 height 16
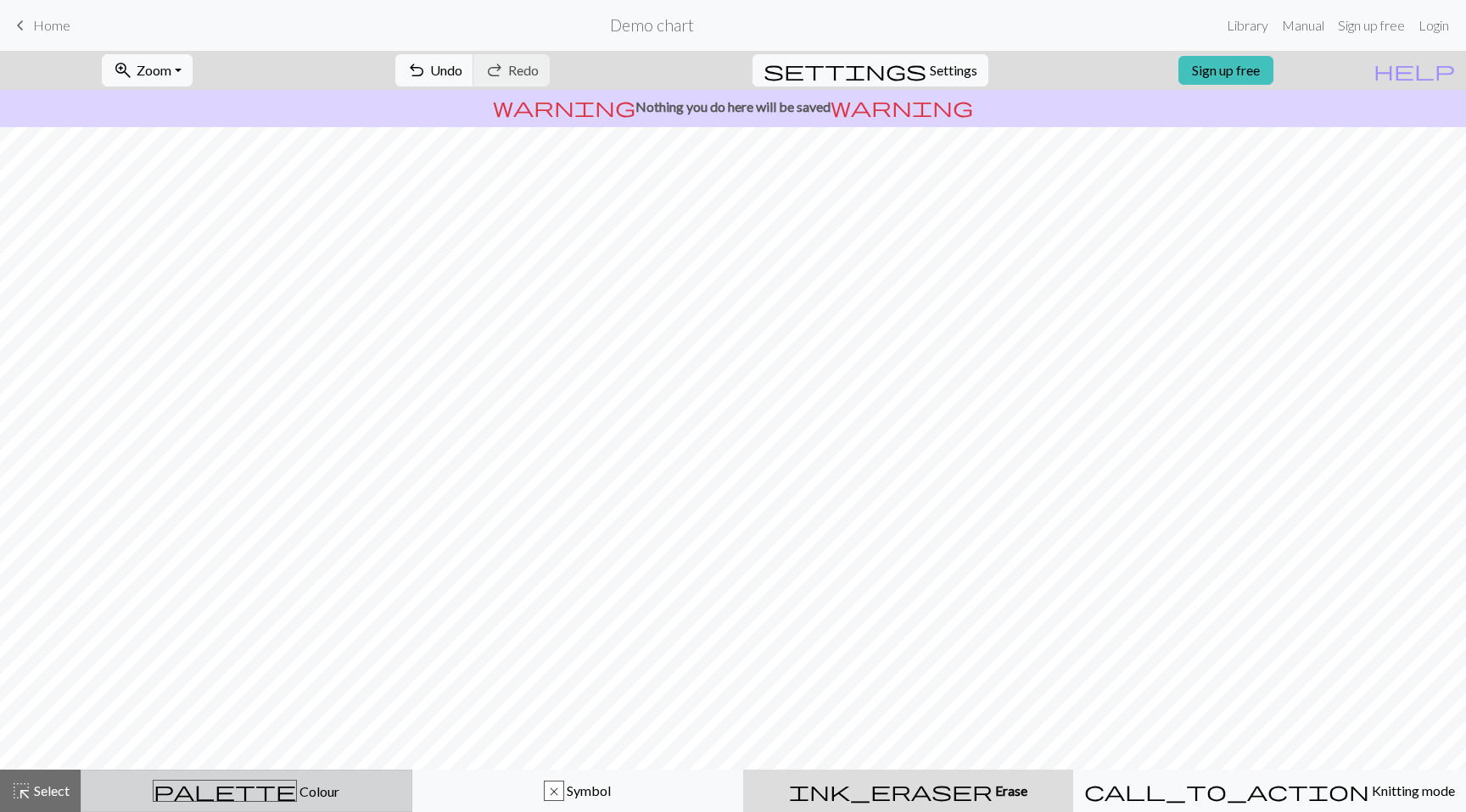
click at [381, 796] on div "palette Colour Colour" at bounding box center [246, 791] width 309 height 22
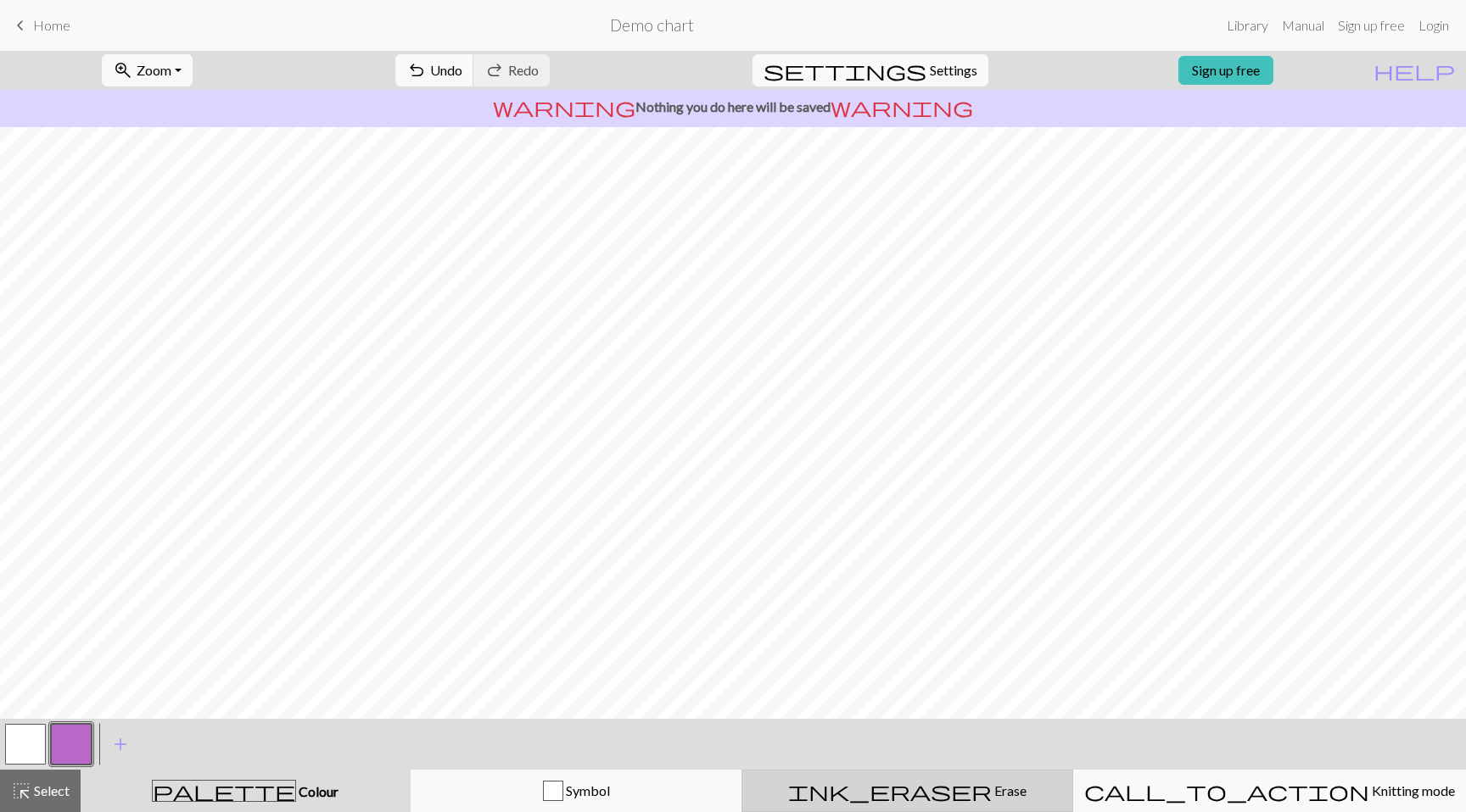
click at [818, 795] on div "ink_eraser Erase Erase" at bounding box center [907, 791] width 309 height 20
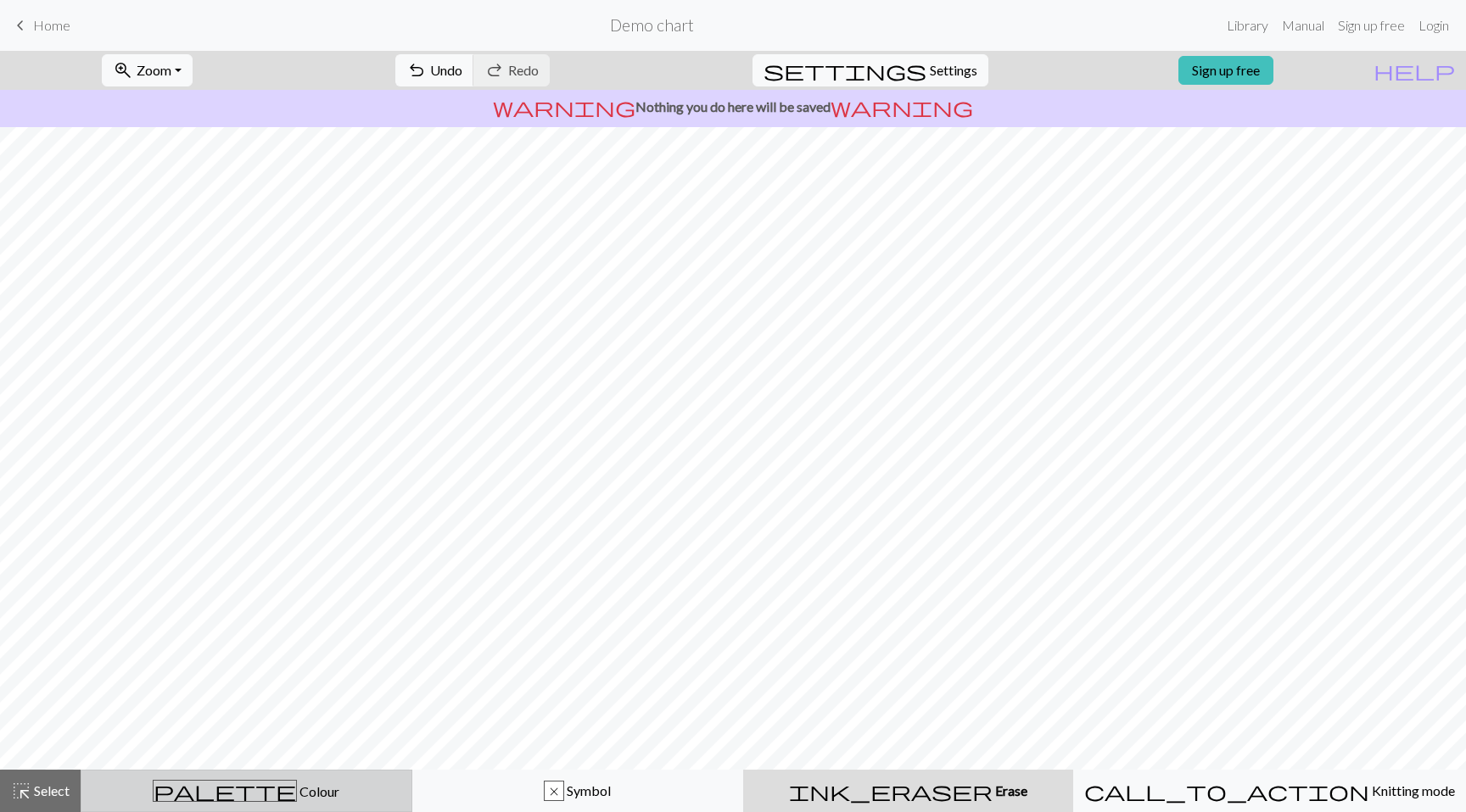
click at [335, 776] on button "palette Colour Colour" at bounding box center [246, 791] width 331 height 42
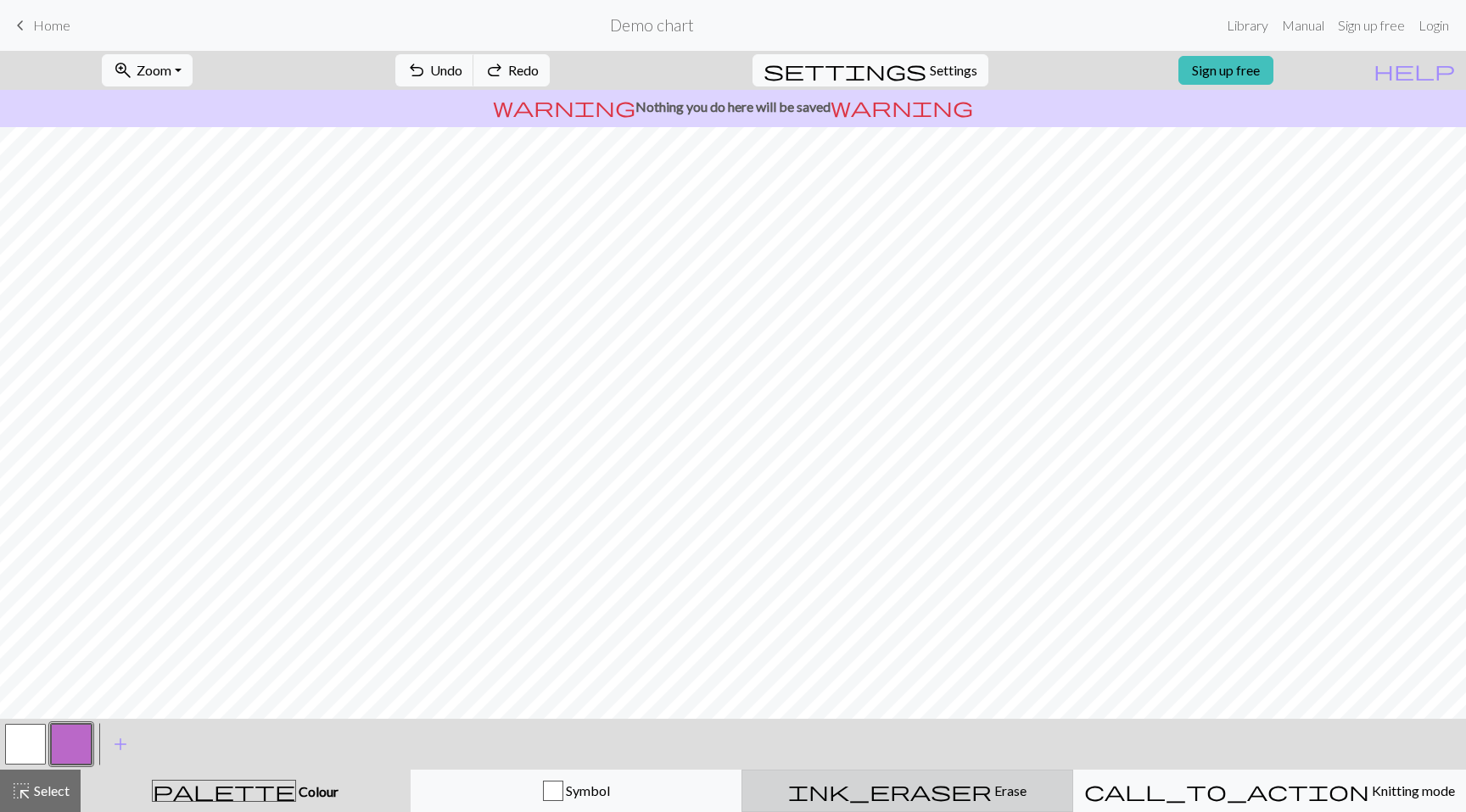
click at [811, 802] on button "ink_eraser Erase Erase" at bounding box center [907, 791] width 331 height 42
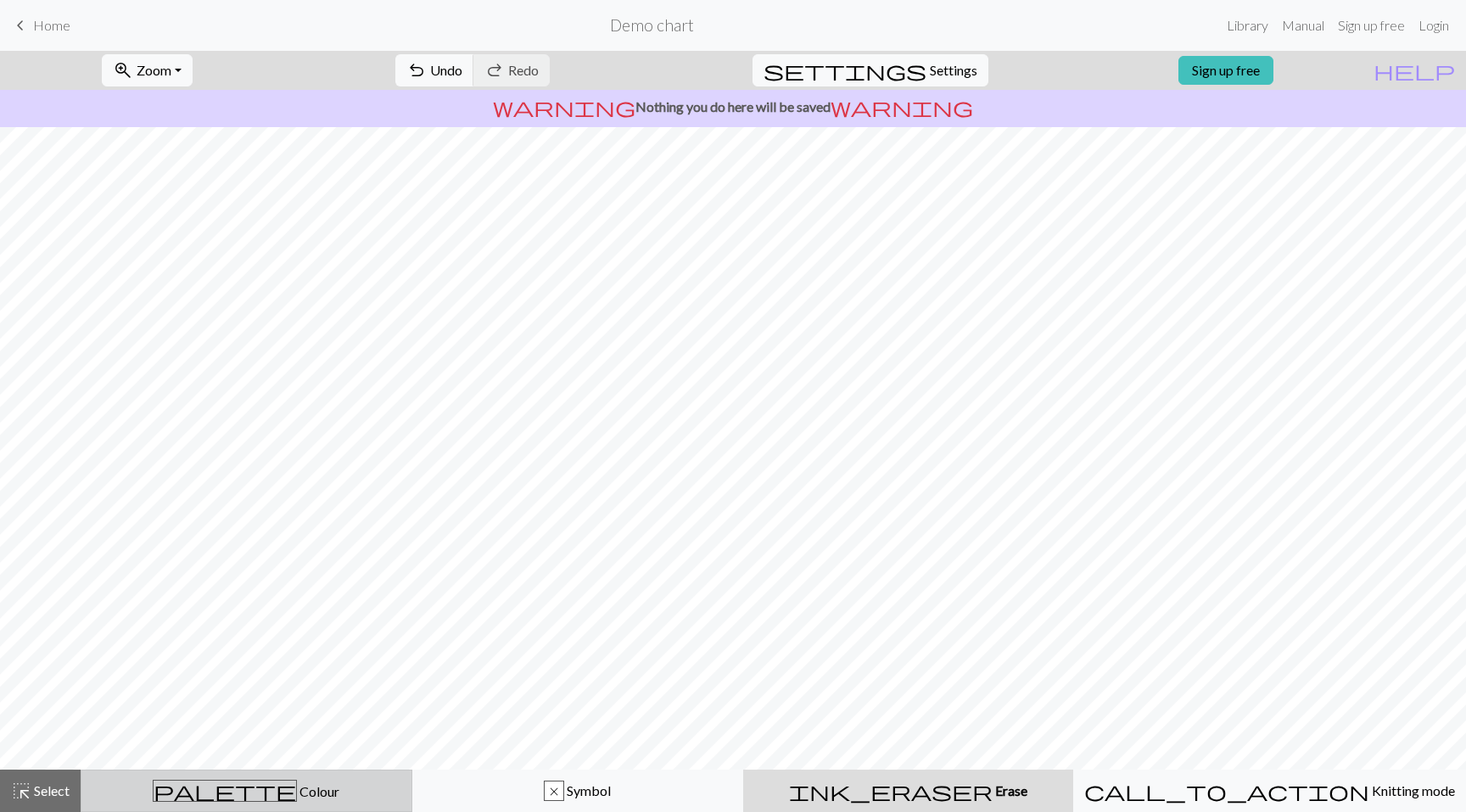
click at [323, 787] on div "palette Colour Colour" at bounding box center [246, 791] width 309 height 22
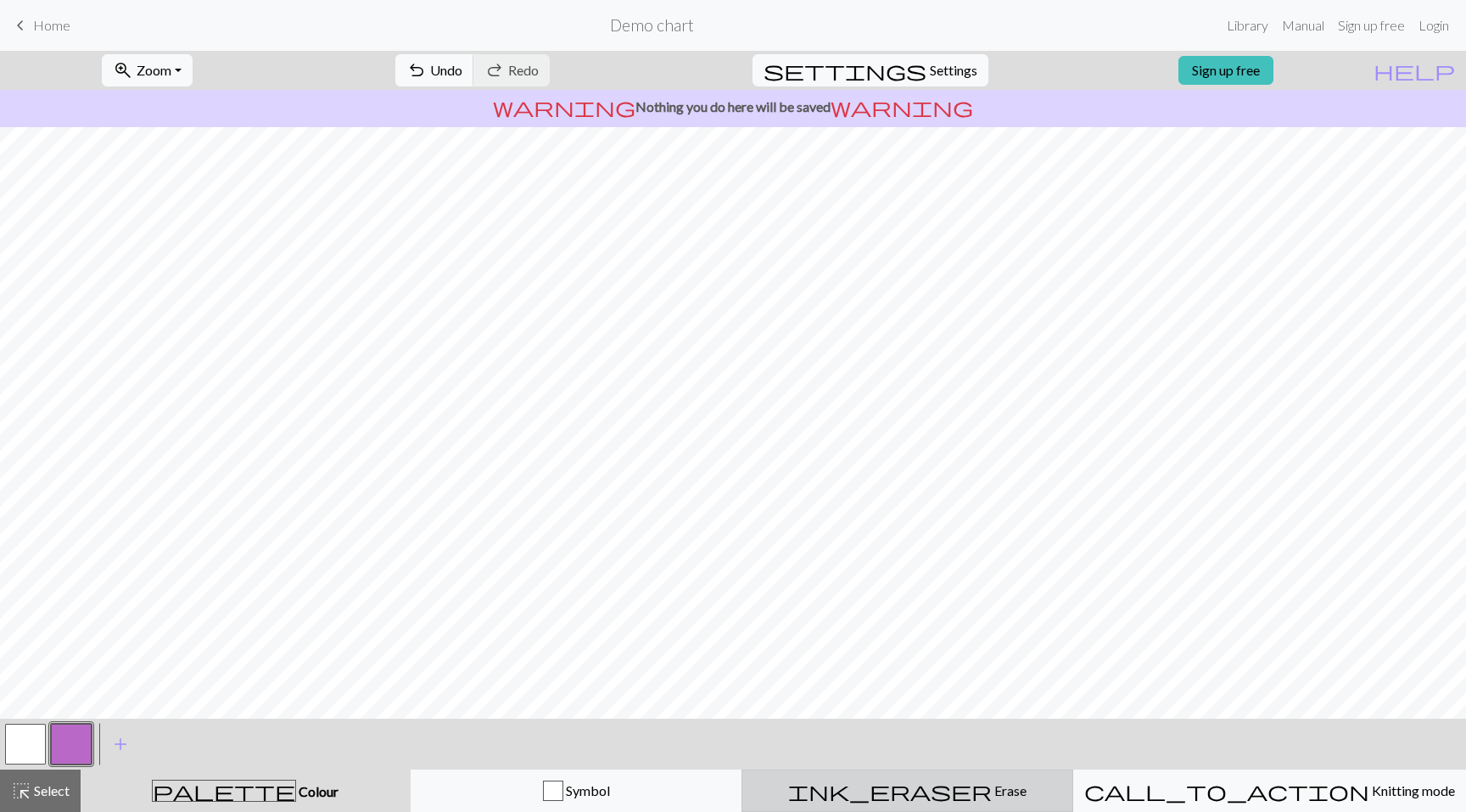
click at [832, 805] on button "ink_eraser Erase Erase" at bounding box center [907, 791] width 331 height 42
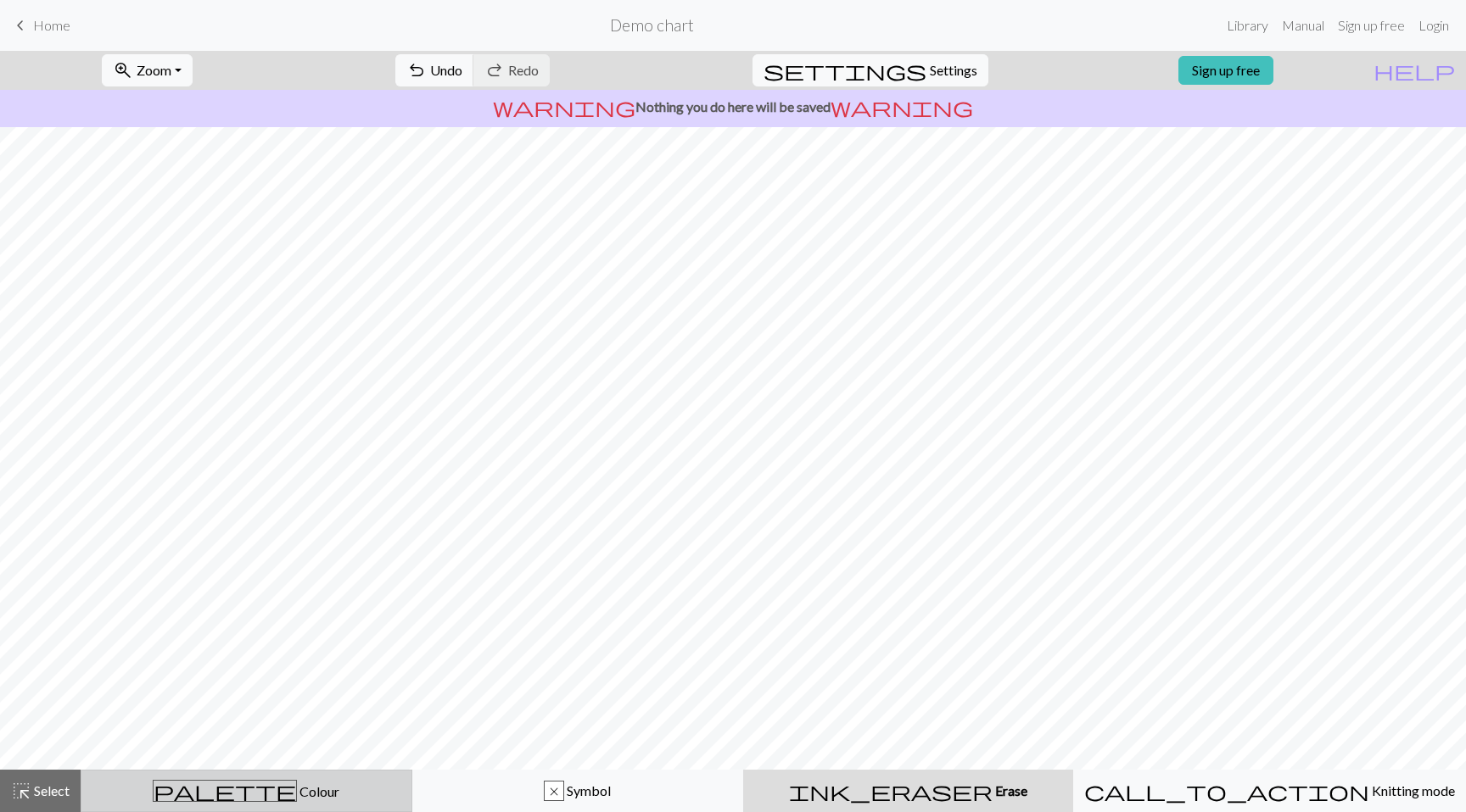
click at [325, 787] on div "palette Colour Colour" at bounding box center [246, 791] width 309 height 22
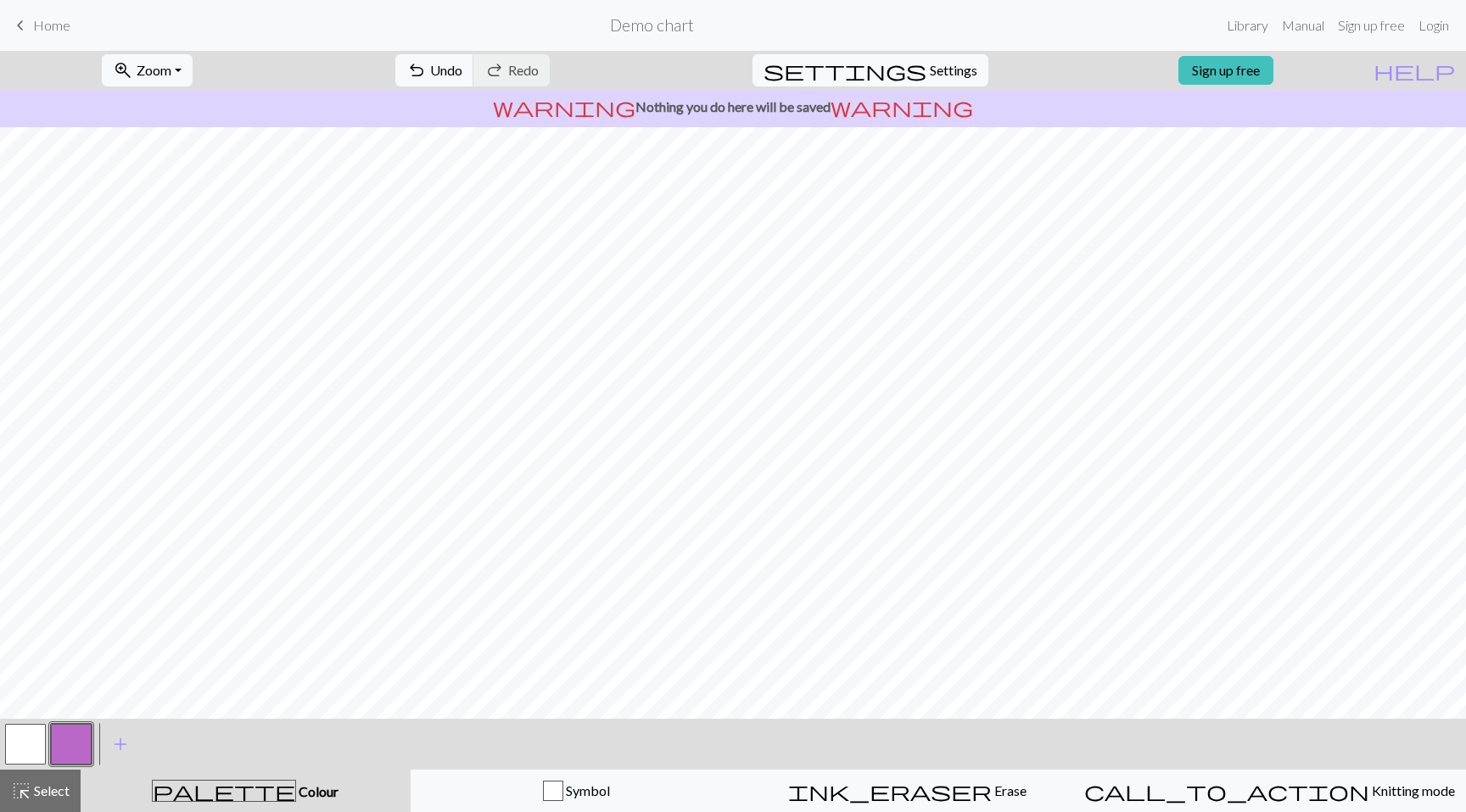
click at [282, 801] on div "palette Colour Colour" at bounding box center [245, 791] width 309 height 22
click at [830, 795] on div "ink_eraser Erase Erase" at bounding box center [907, 791] width 309 height 20
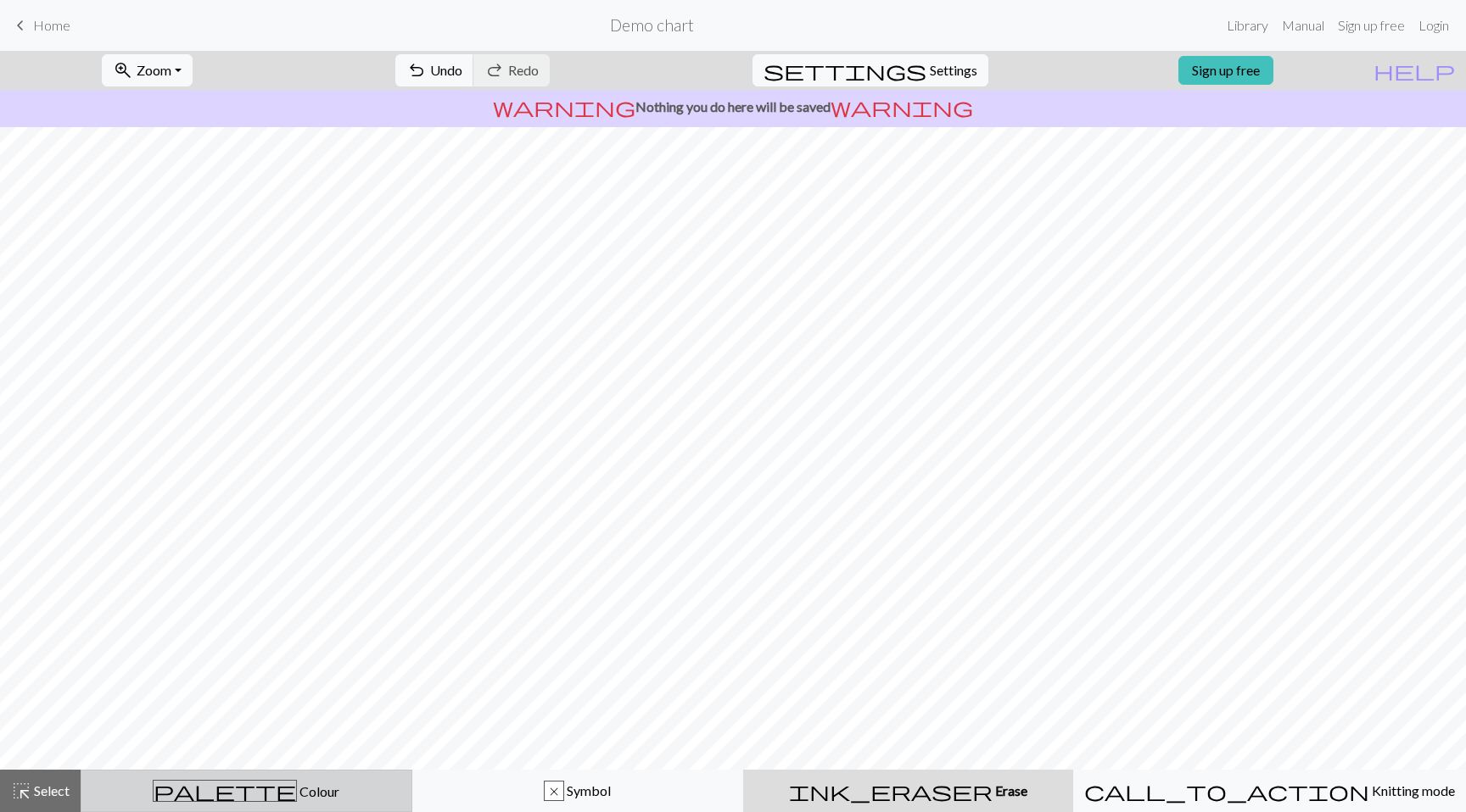
click at [305, 799] on div "palette Colour Colour" at bounding box center [246, 791] width 309 height 22
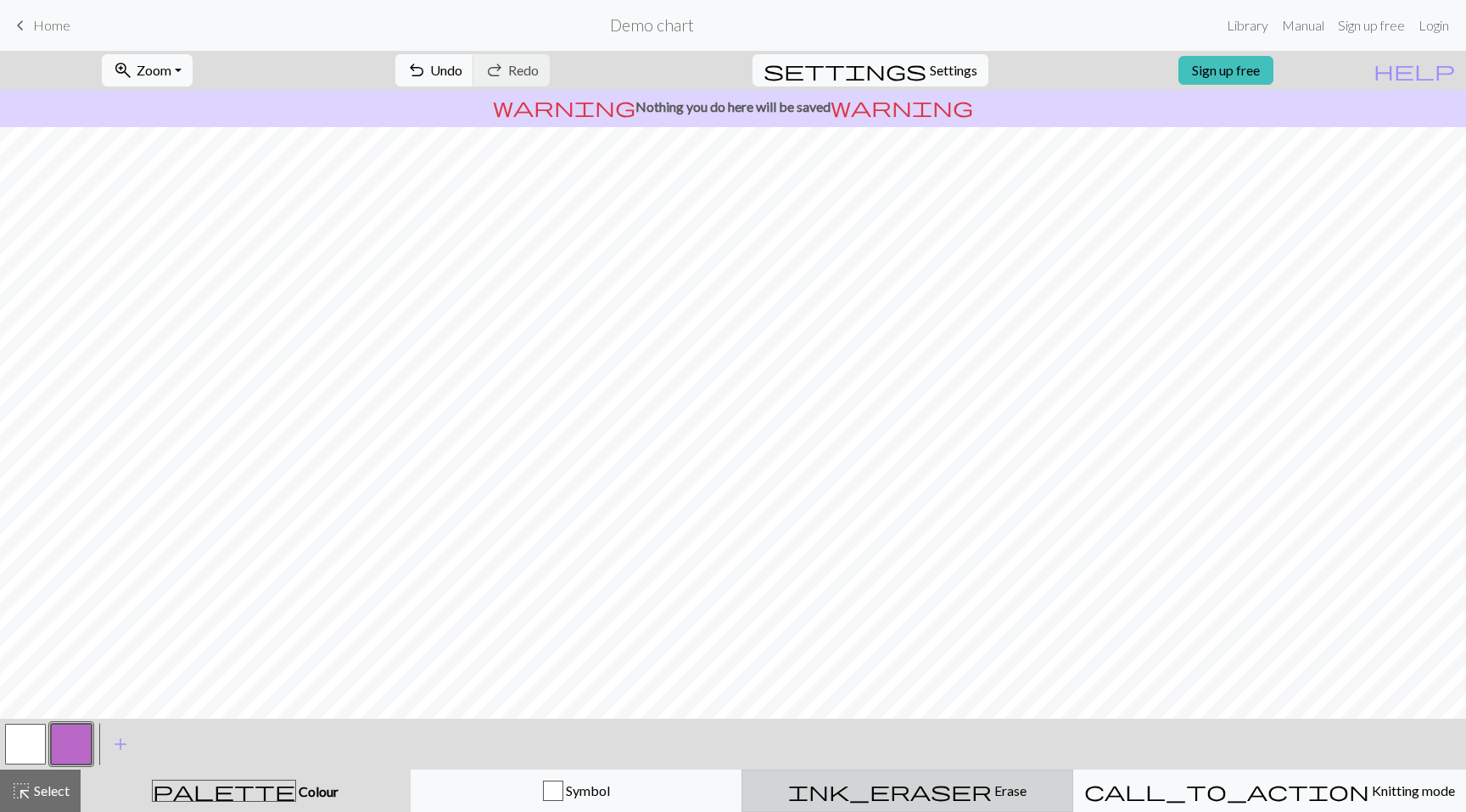
click at [793, 788] on div "ink_eraser Erase Erase" at bounding box center [907, 791] width 309 height 20
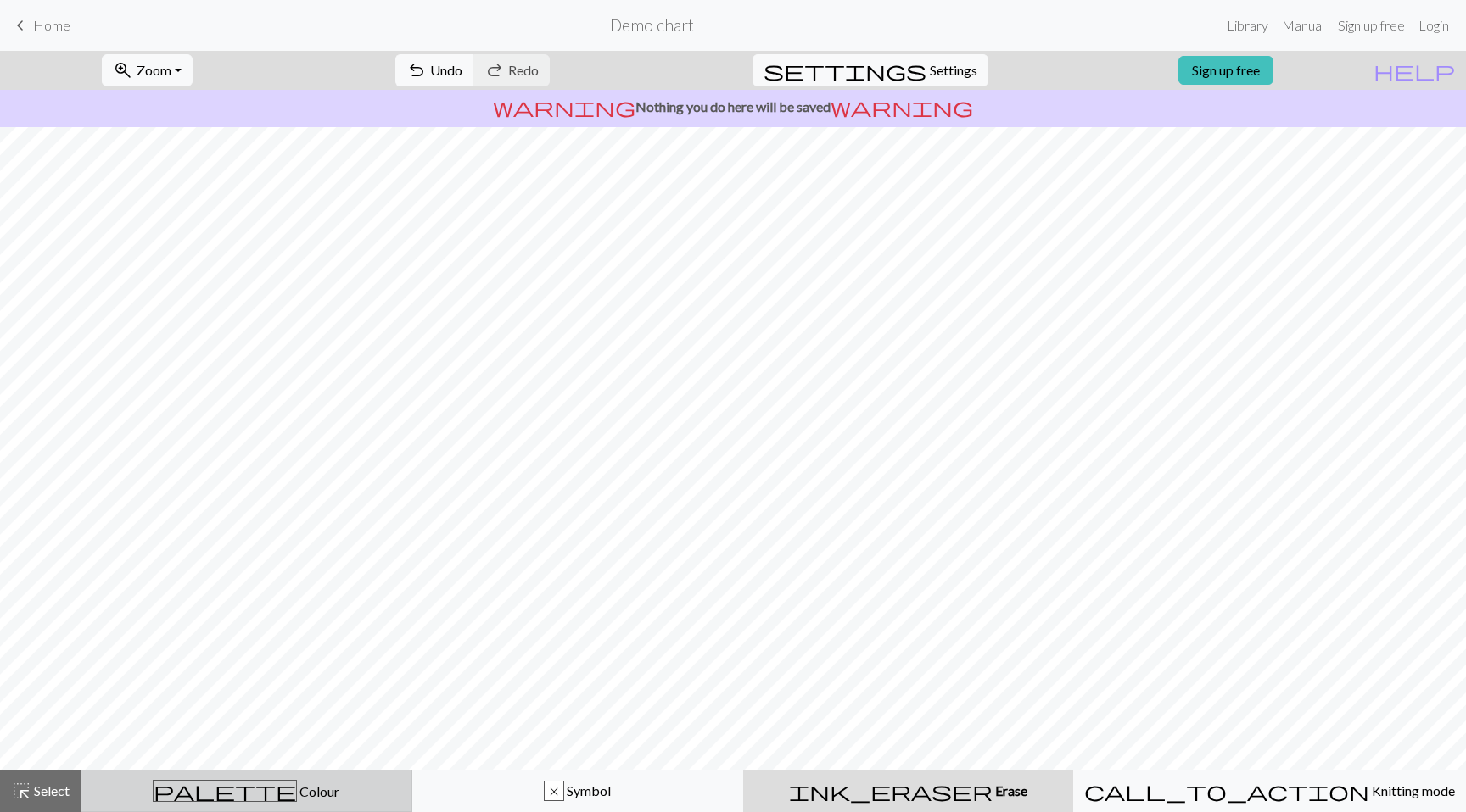
click at [342, 799] on div "palette Colour Colour" at bounding box center [246, 791] width 309 height 22
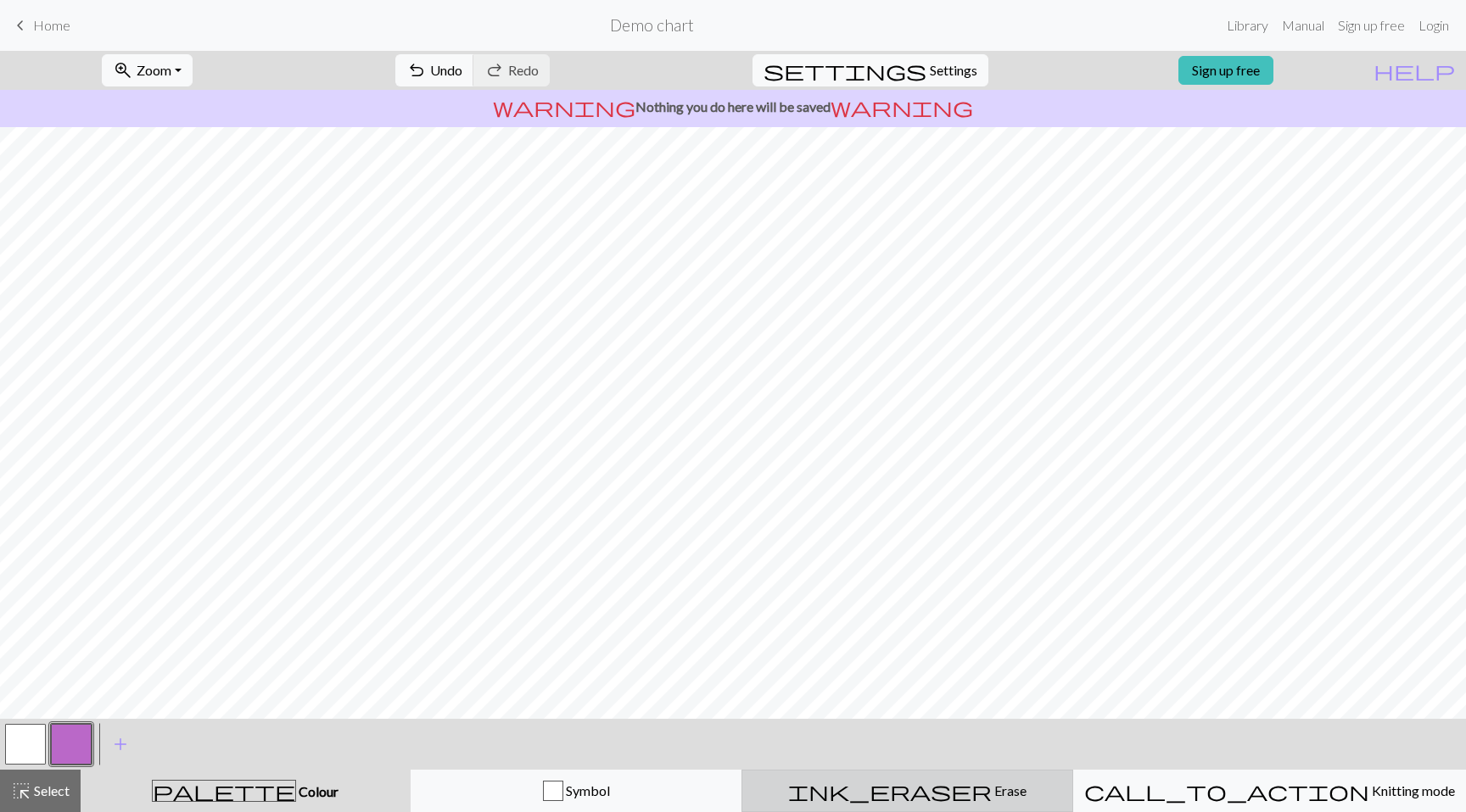
click at [832, 803] on button "ink_eraser Erase Erase" at bounding box center [907, 791] width 331 height 42
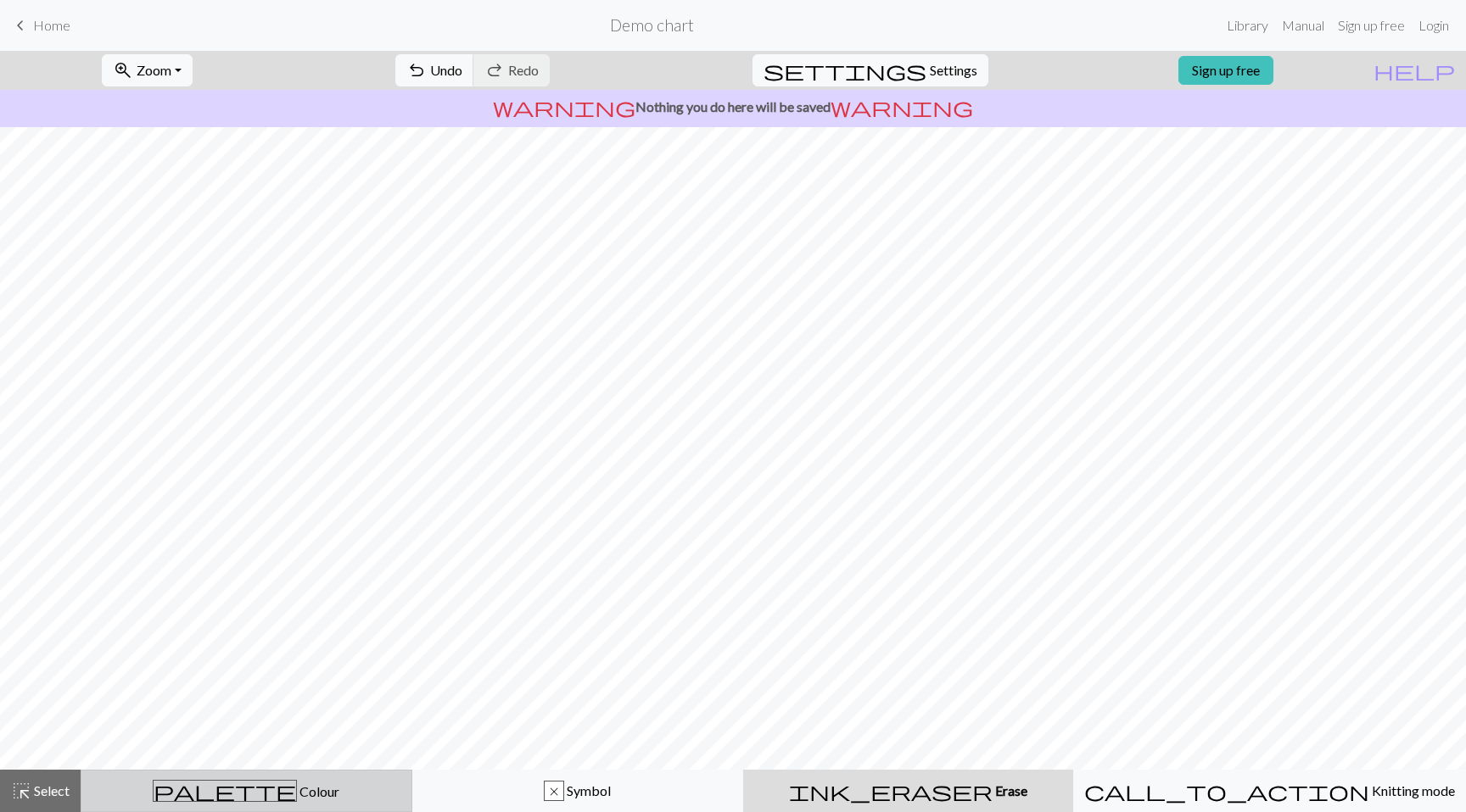
click at [379, 794] on div "palette Colour Colour" at bounding box center [246, 791] width 309 height 22
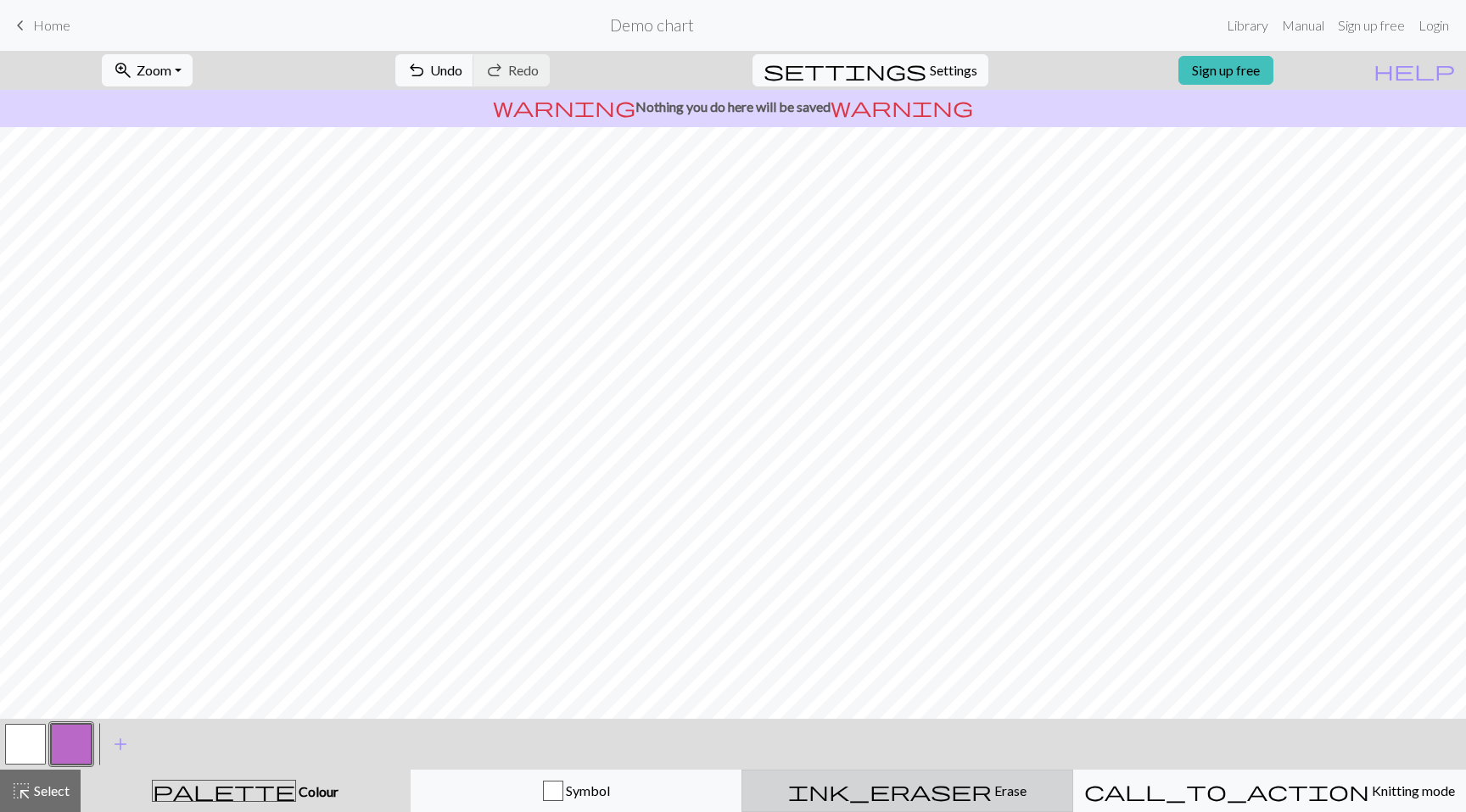
click at [824, 784] on div "ink_eraser Erase Erase" at bounding box center [907, 791] width 309 height 20
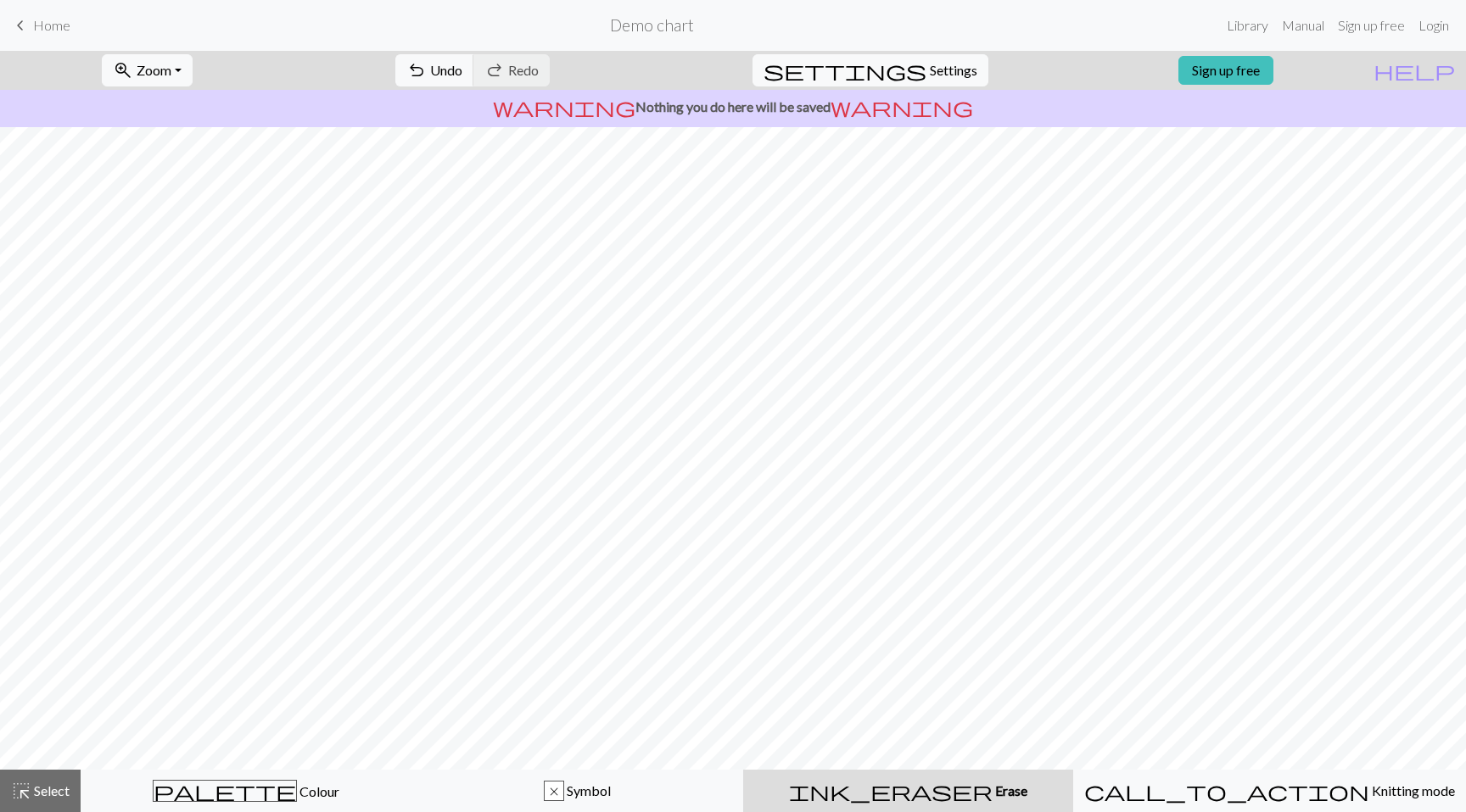
click at [812, 787] on div "ink_eraser Erase Erase" at bounding box center [907, 791] width 309 height 20
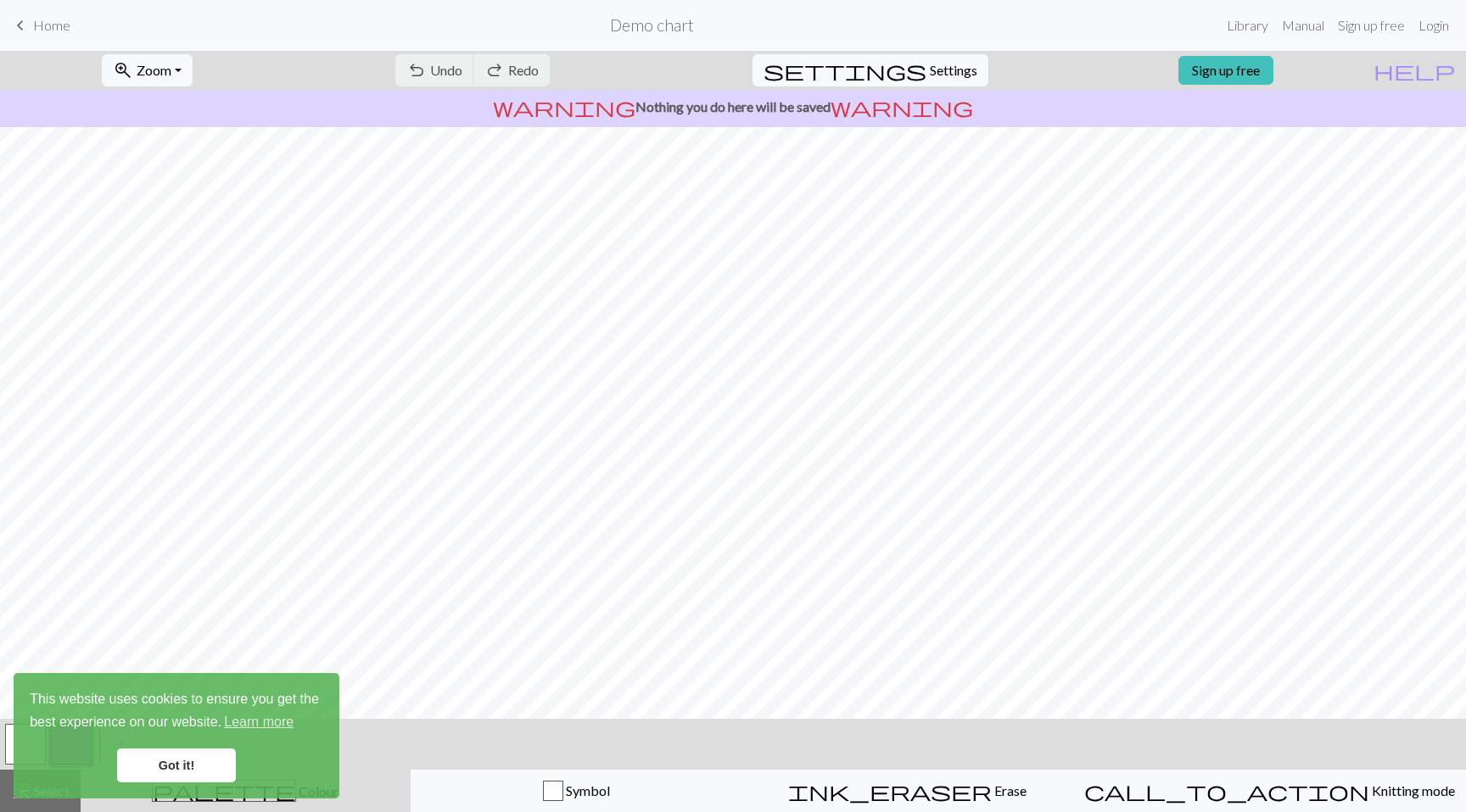
click at [219, 762] on link "Got it!" at bounding box center [176, 765] width 119 height 34
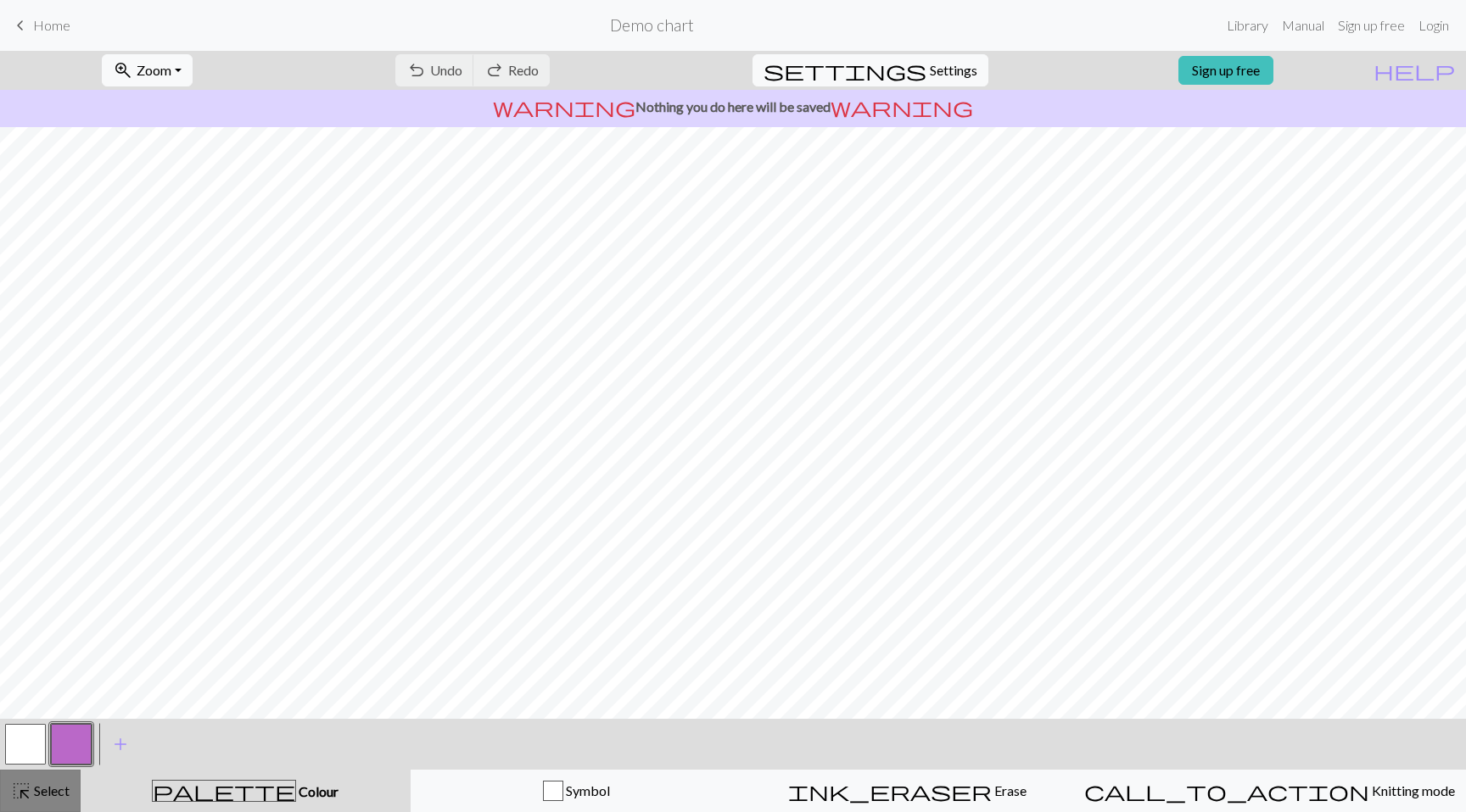
click at [51, 787] on span "Select" at bounding box center [50, 790] width 38 height 16
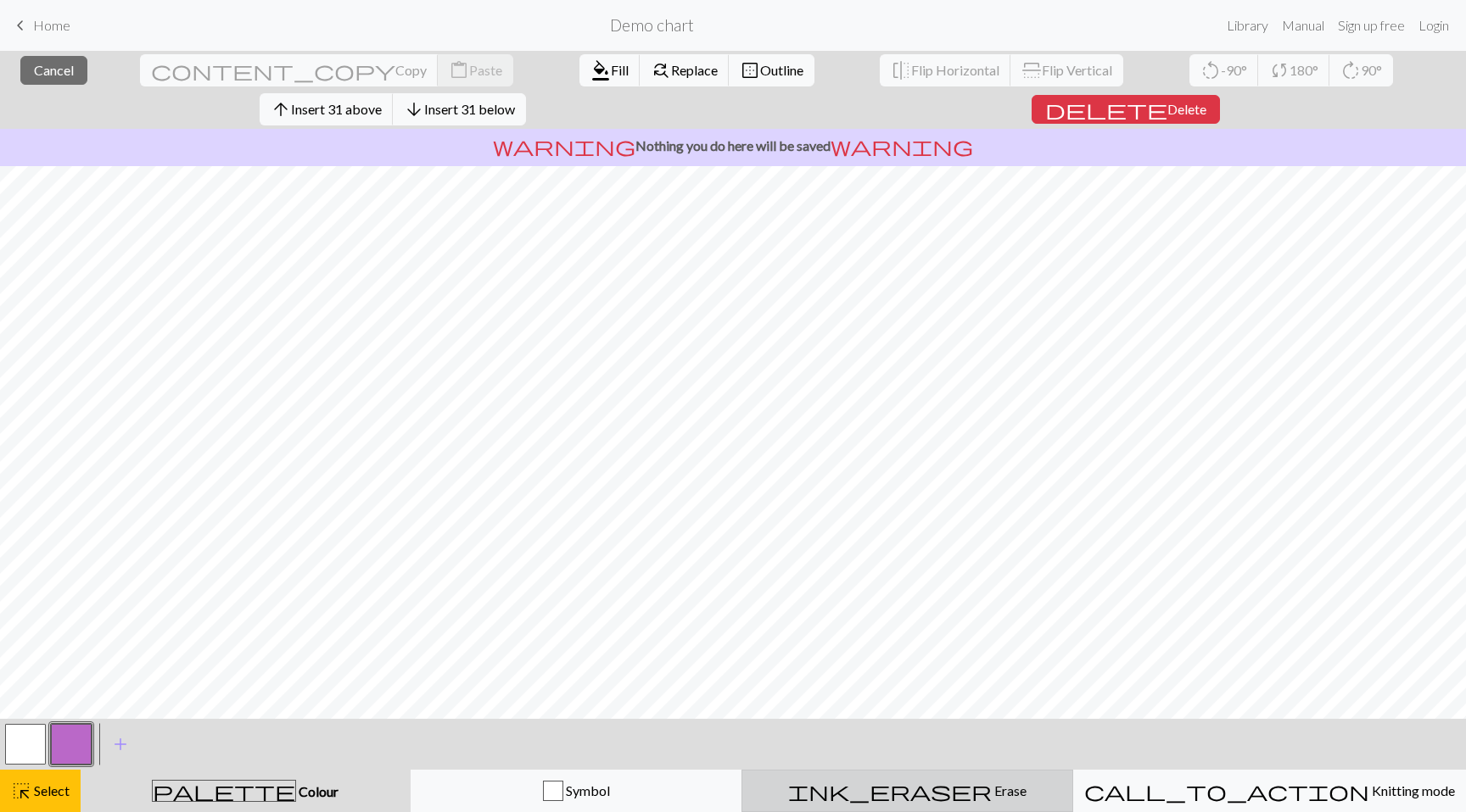
click at [925, 788] on span "ink_eraser" at bounding box center [890, 791] width 204 height 24
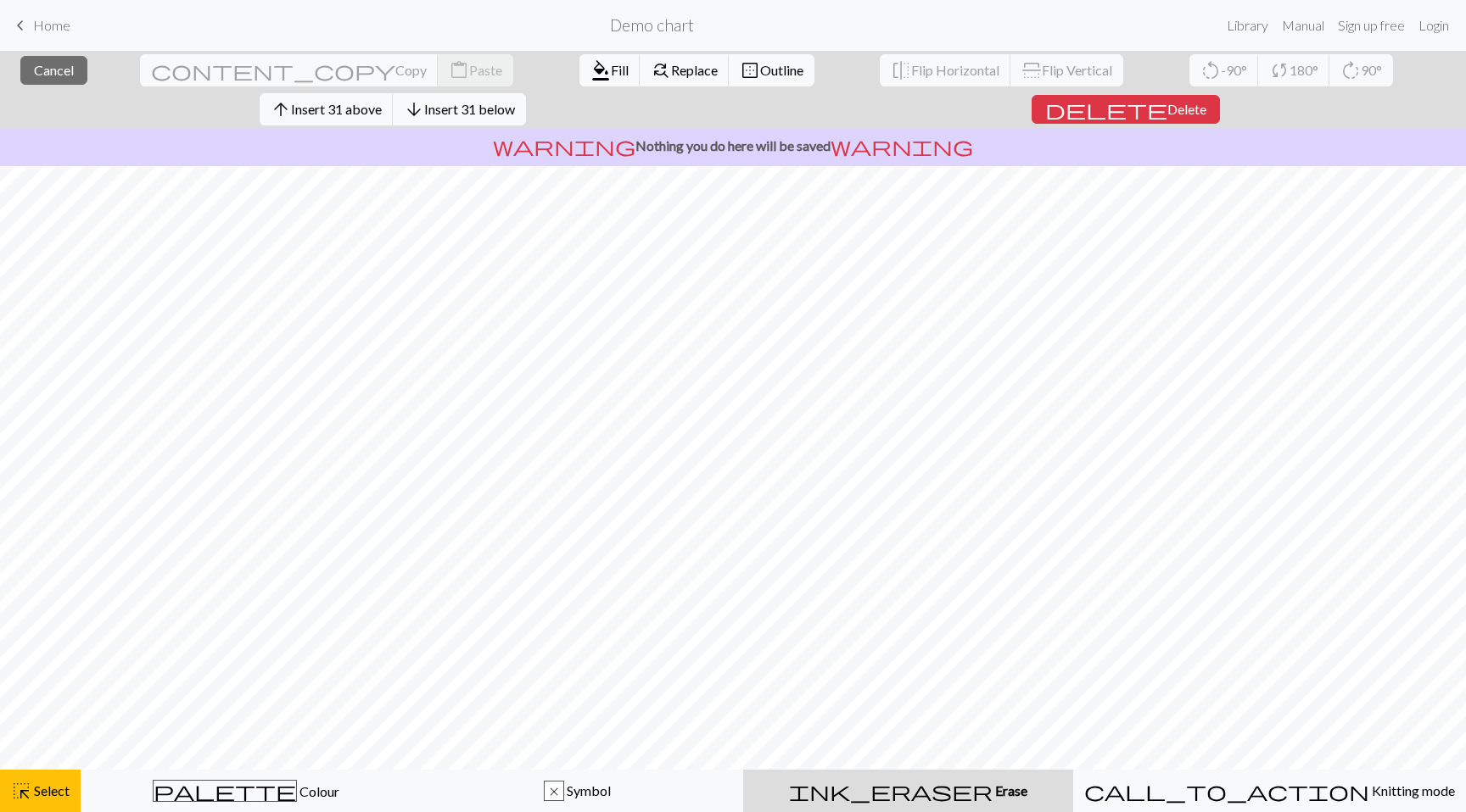
click at [925, 788] on span "ink_eraser" at bounding box center [891, 791] width 204 height 24
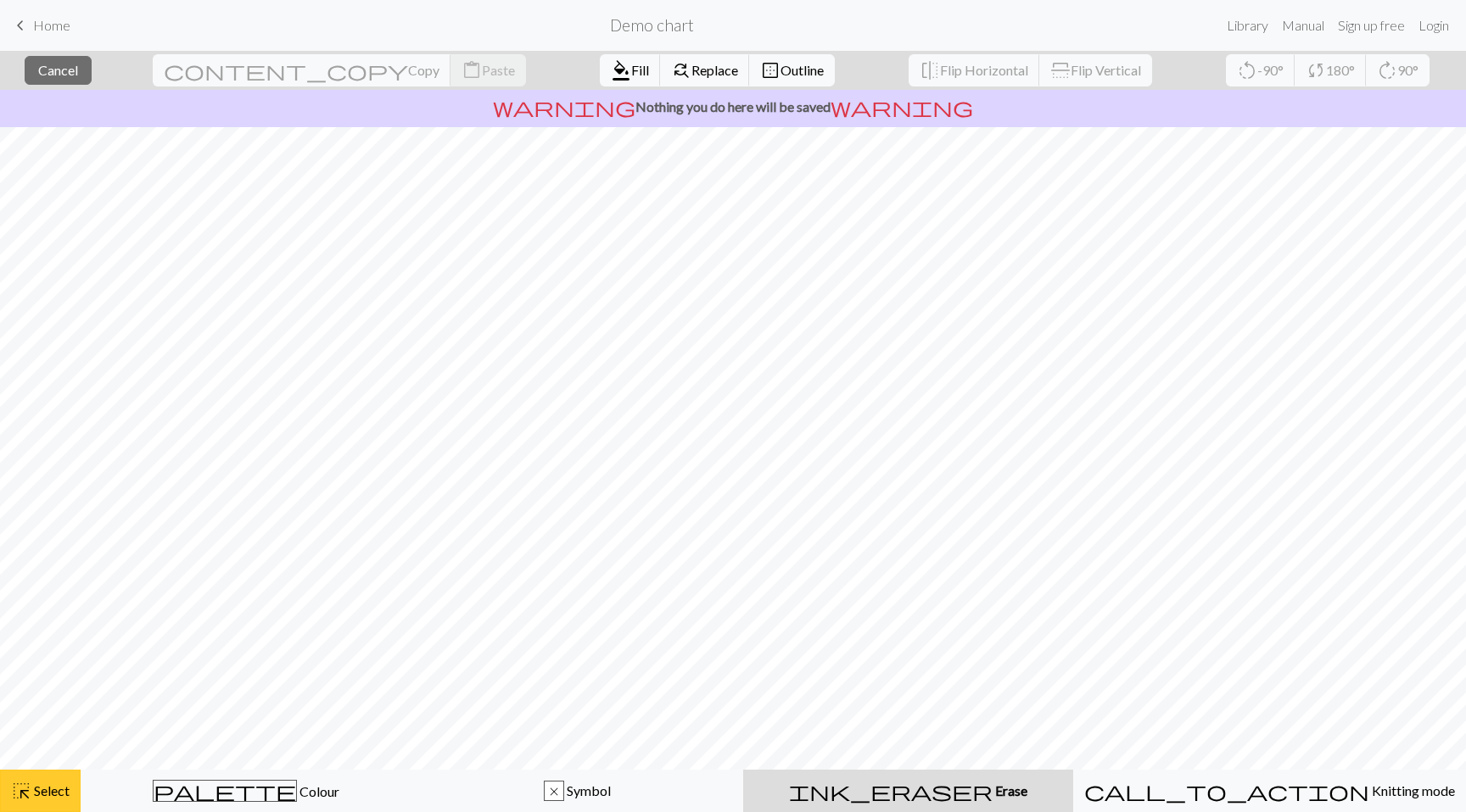
click at [69, 784] on span "Select" at bounding box center [50, 790] width 38 height 16
